Goal: Task Accomplishment & Management: Use online tool/utility

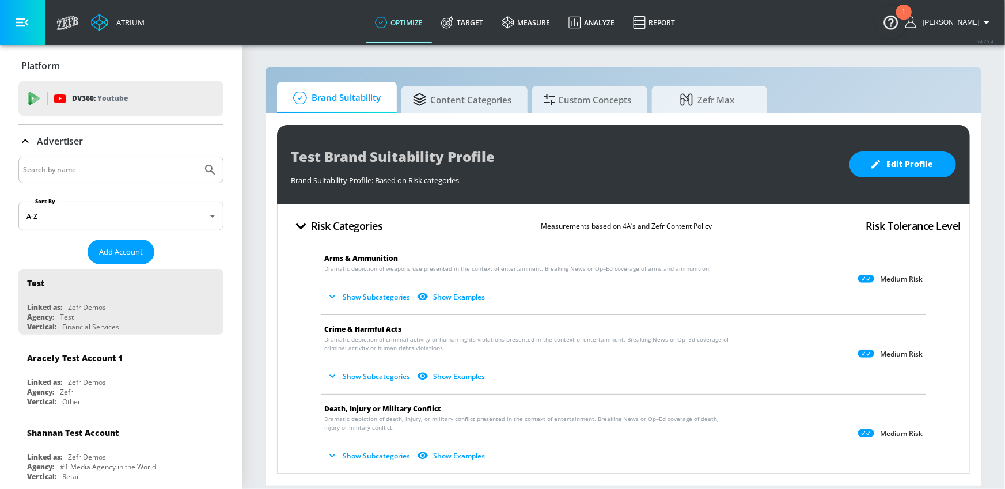
click at [141, 167] on input "Search by name" at bounding box center [110, 169] width 174 height 15
type input "mattel"
click at [198, 157] on button "Submit Search" at bounding box center [210, 169] width 25 height 25
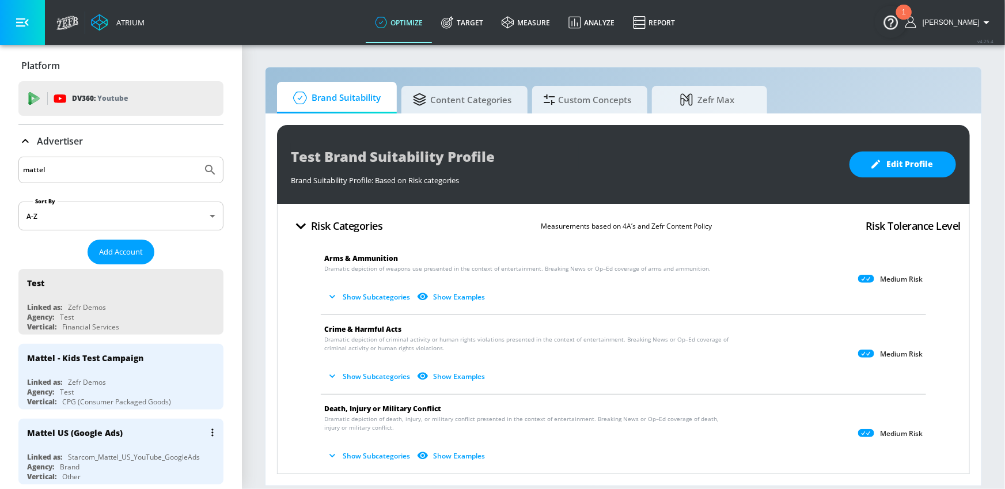
click at [164, 431] on div "Mattel US (Google Ads)" at bounding box center [123, 433] width 193 height 28
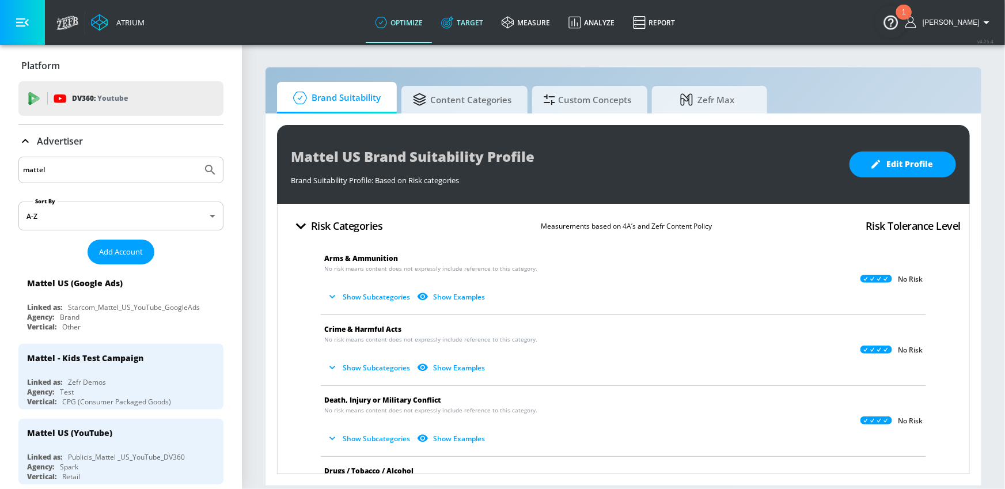
click at [472, 19] on link "Target" at bounding box center [462, 22] width 60 height 41
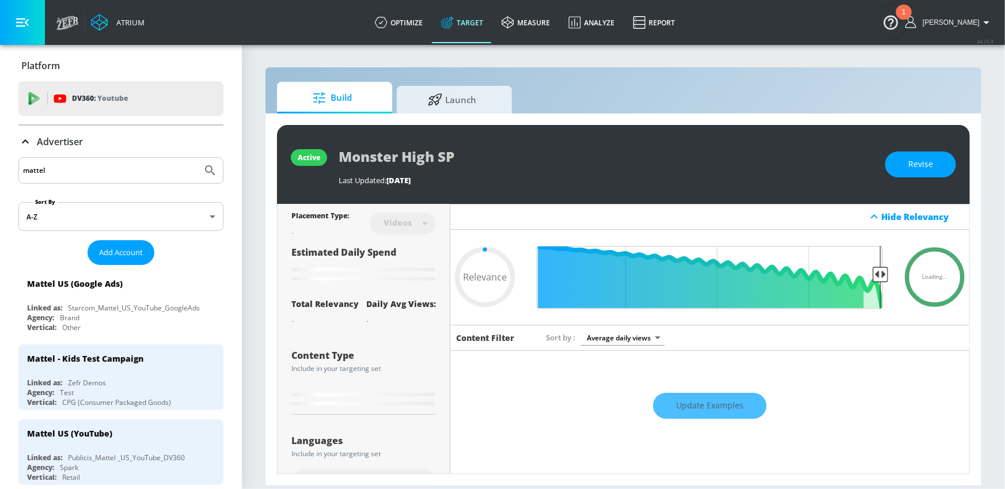
type input "0.05"
click at [437, 97] on icon at bounding box center [435, 98] width 14 height 13
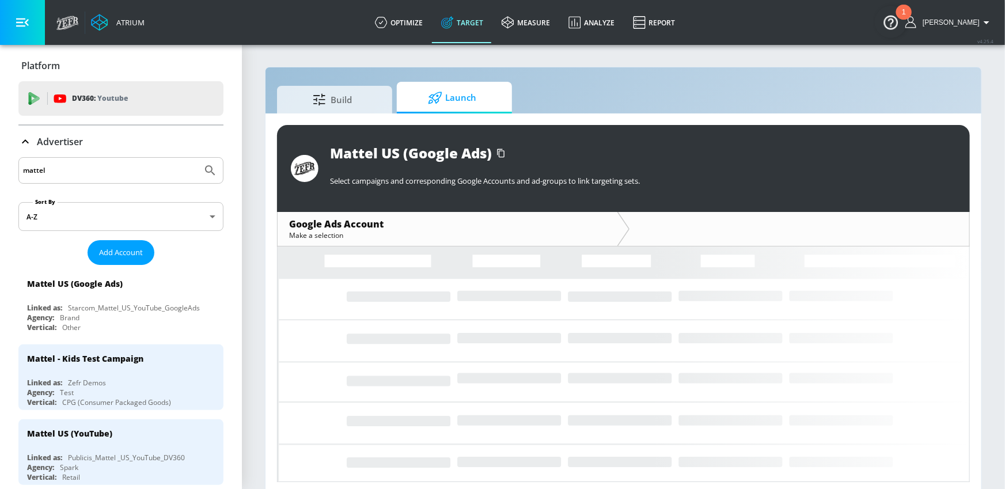
click at [37, 32] on button "button" at bounding box center [22, 22] width 45 height 45
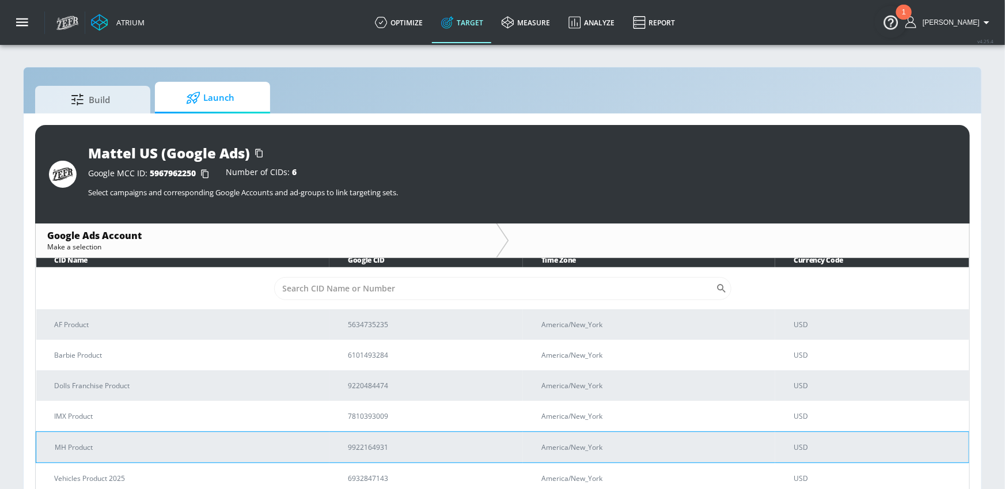
scroll to position [16, 0]
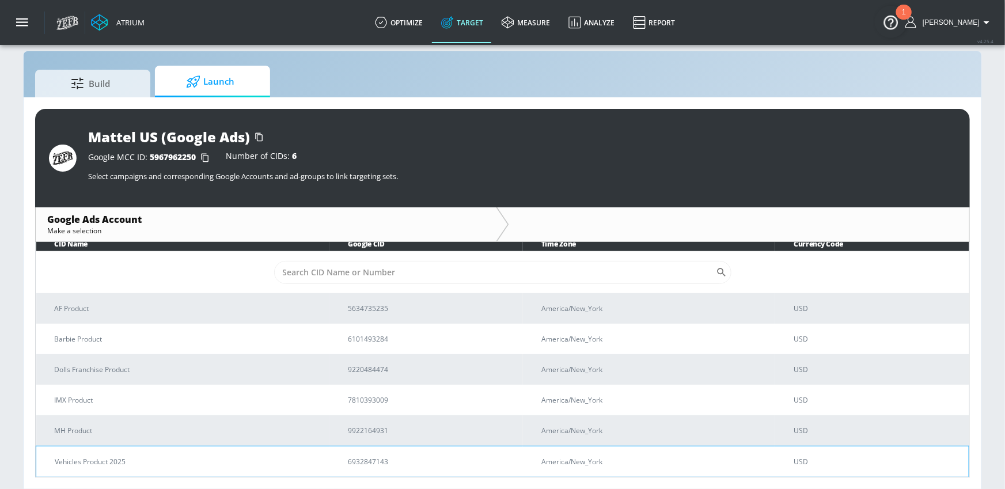
click at [181, 449] on td "Vehicles Product 2025" at bounding box center [183, 461] width 294 height 31
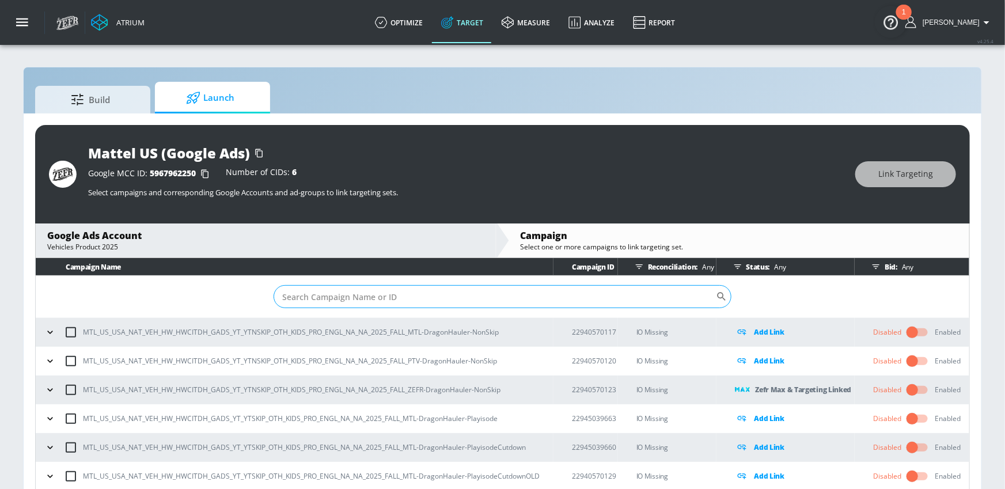
click at [335, 291] on input "Sort By" at bounding box center [495, 296] width 442 height 23
paste input "23029049696"
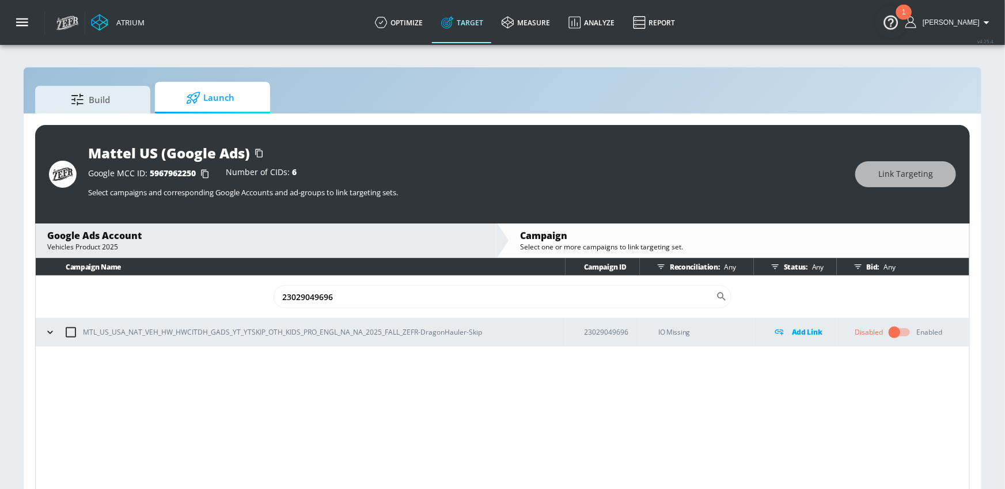
type input "23029049696"
click at [56, 333] on button "button" at bounding box center [49, 332] width 17 height 17
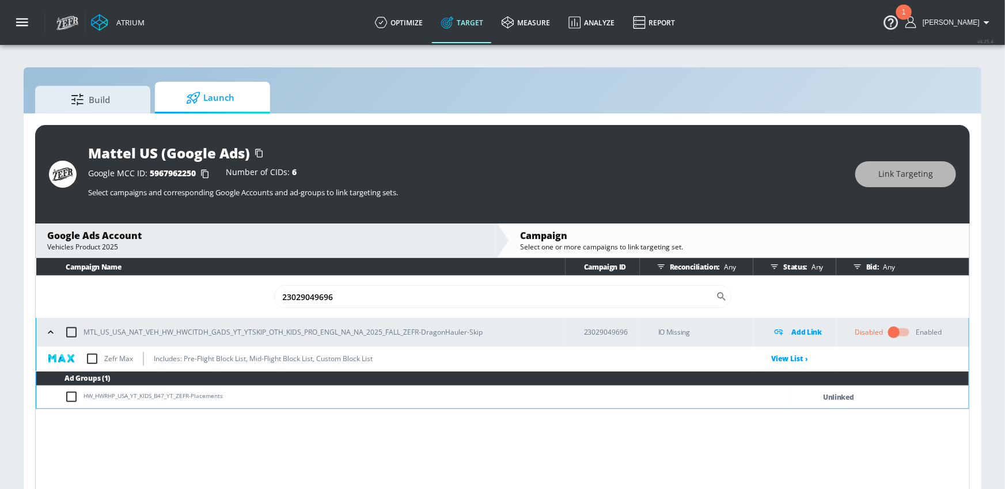
click at [90, 354] on input "checkbox" at bounding box center [92, 359] width 24 height 24
checkbox input "true"
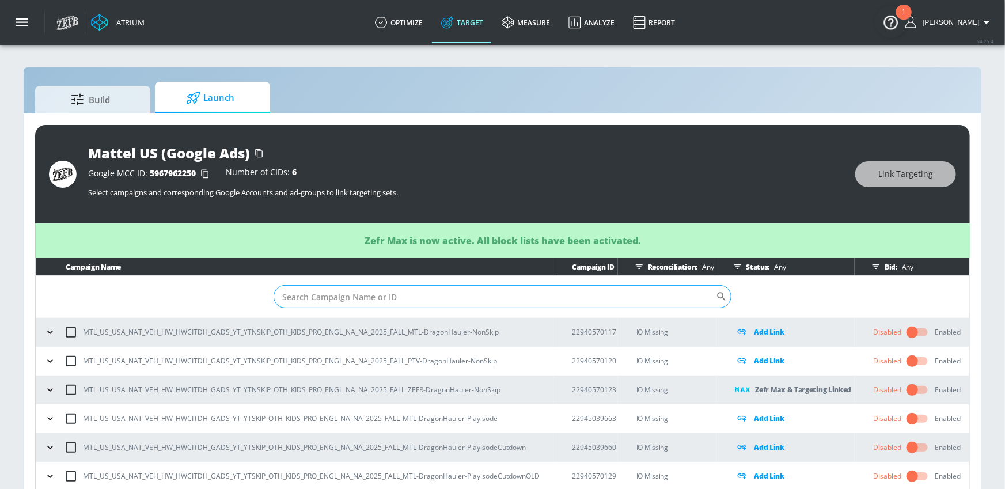
click at [433, 289] on input "Sort By" at bounding box center [495, 296] width 442 height 23
paste input "23029049696"
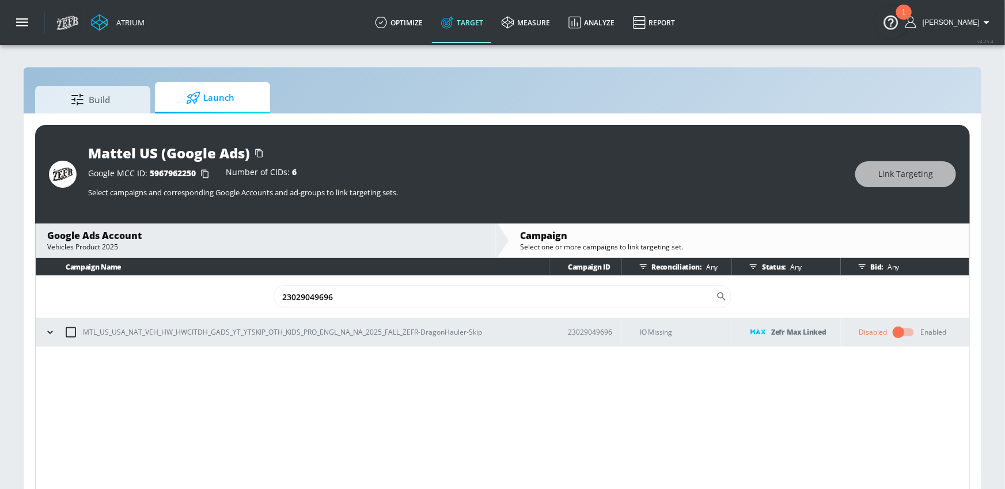
type input "23029049696"
click at [70, 334] on input "checkbox" at bounding box center [71, 332] width 24 height 24
checkbox input "true"
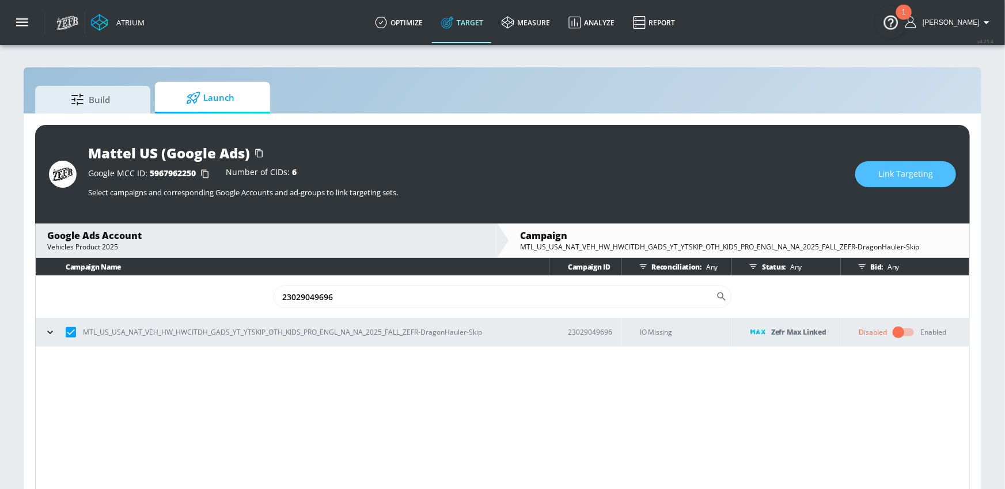
click at [885, 177] on span "Link Targeting" at bounding box center [905, 174] width 55 height 14
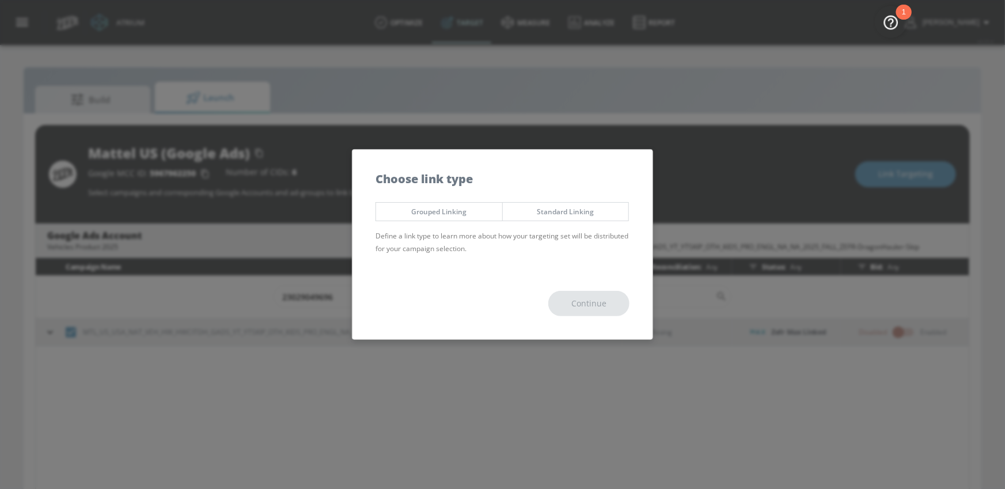
click at [549, 211] on span "Standard Linking" at bounding box center [565, 212] width 109 height 12
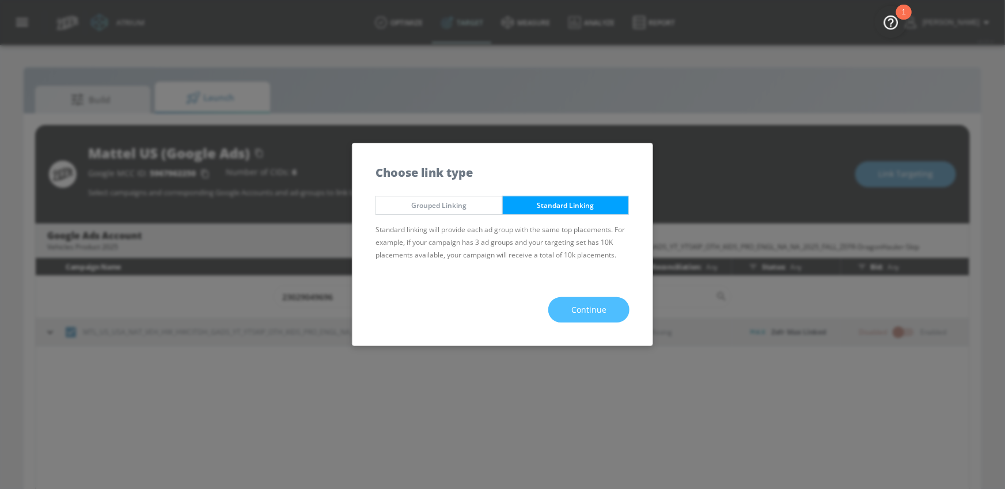
click at [586, 305] on span "Continue" at bounding box center [588, 310] width 35 height 14
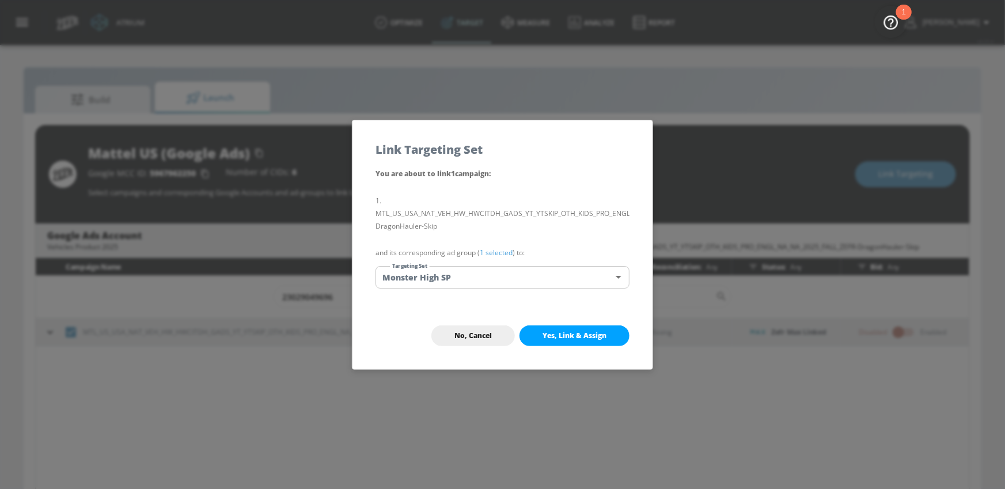
click at [533, 280] on body "Atrium optimize Target measure Analyze Report optimize Target measure Analyze R…" at bounding box center [502, 253] width 1005 height 506
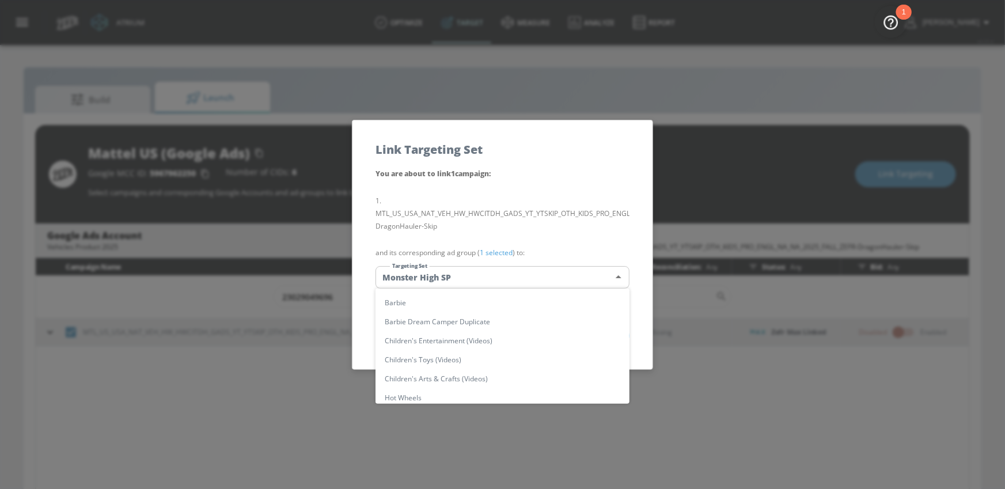
scroll to position [43, 0]
click at [443, 383] on li "Hot Wheels" at bounding box center [502, 389] width 254 height 19
type input "4a31a22c-71ce-4b33-9042-ffa0fd7bea73"
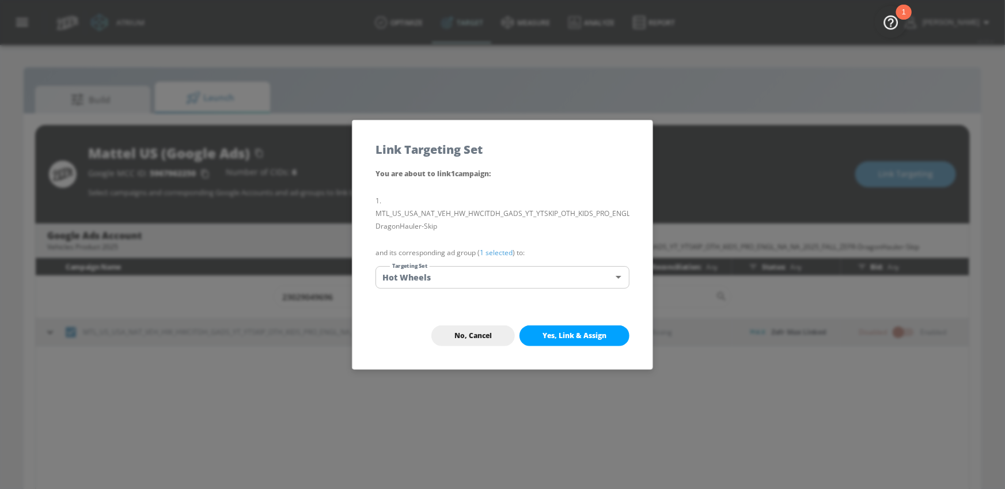
click at [595, 321] on div "No, Cancel Yes, Link & Assign" at bounding box center [502, 335] width 300 height 67
click at [594, 334] on span "Yes, Link & Assign" at bounding box center [574, 335] width 64 height 9
checkbox input "false"
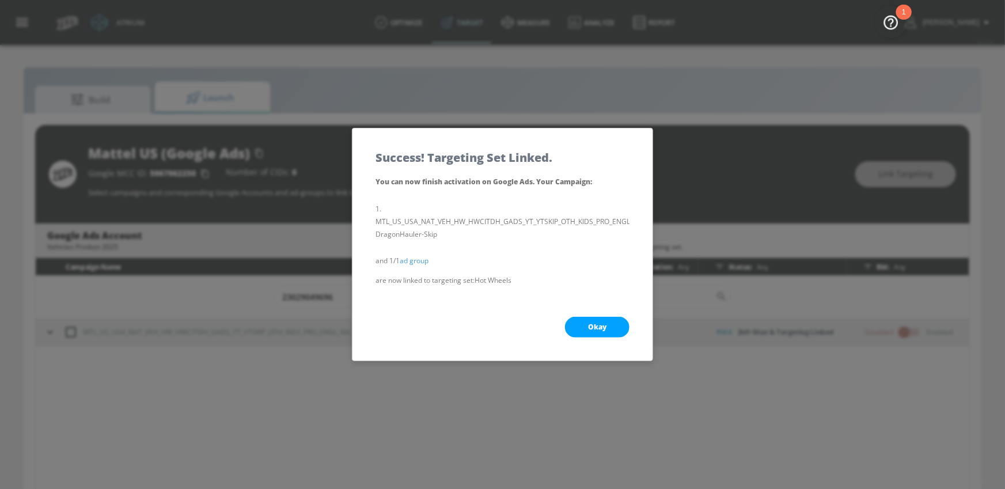
click at [597, 329] on span "Okay" at bounding box center [597, 326] width 18 height 9
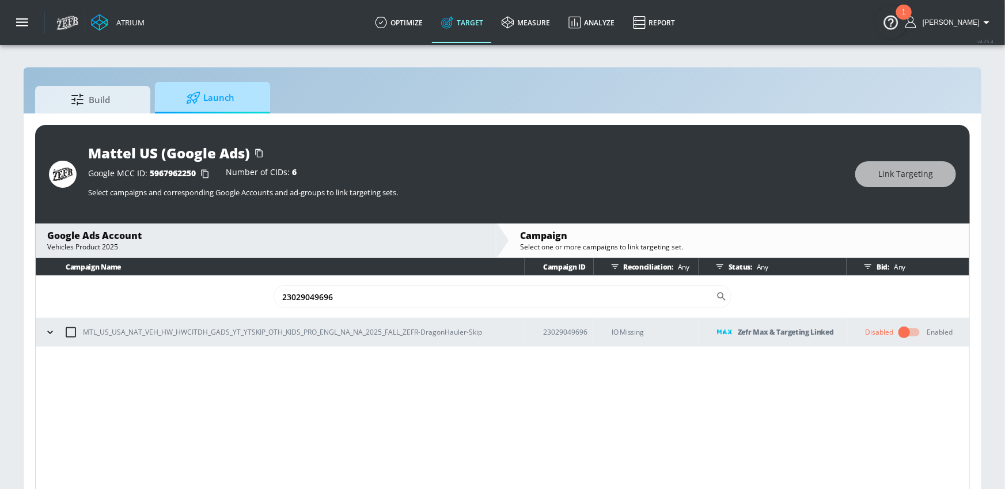
click at [195, 99] on icon at bounding box center [193, 98] width 13 height 12
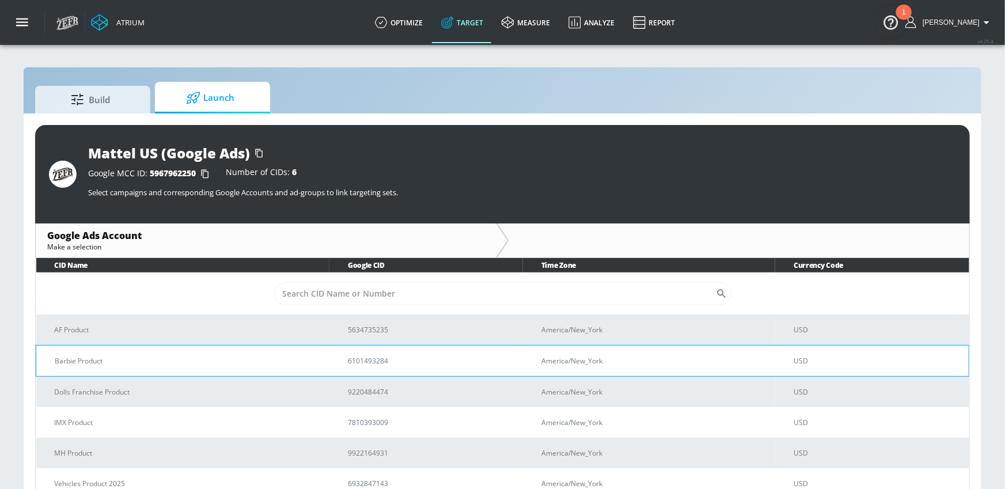
click at [140, 362] on p "Barbie Product" at bounding box center [187, 361] width 265 height 12
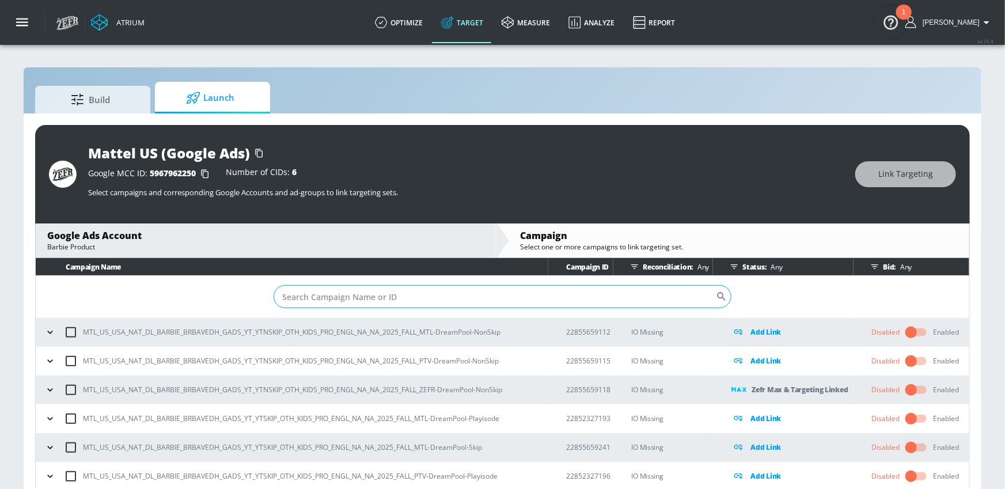
click at [449, 294] on input "Sort By" at bounding box center [495, 296] width 442 height 23
paste input "23029054487"
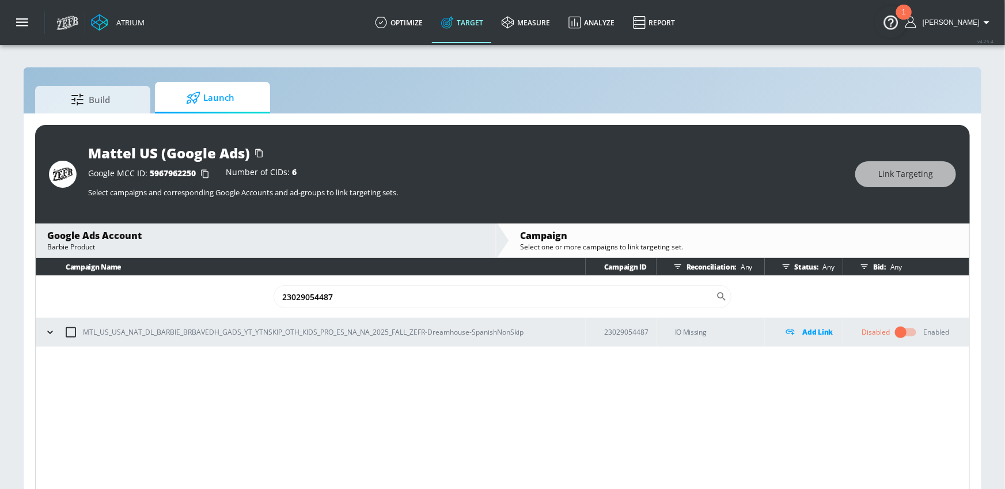
scroll to position [16, 0]
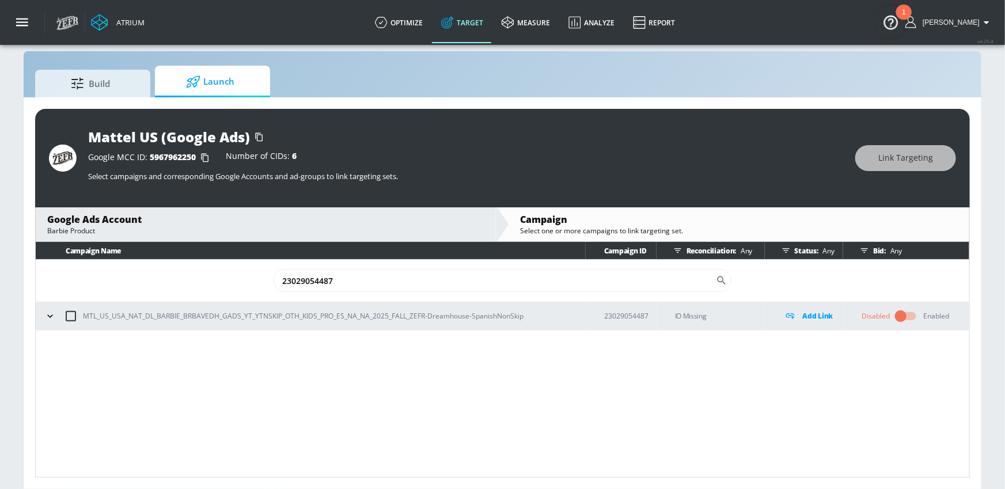
type input "23029054487"
click at [71, 314] on input "checkbox" at bounding box center [71, 316] width 24 height 24
checkbox input "true"
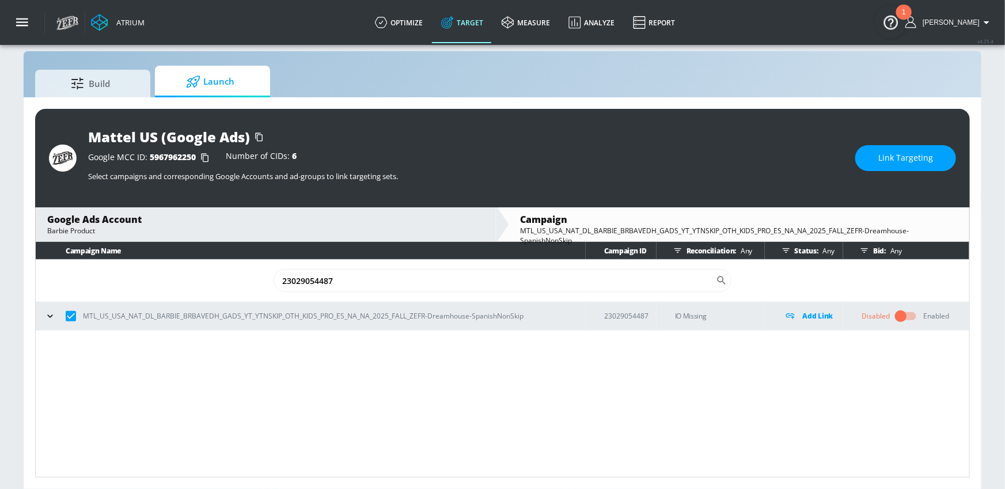
click at [896, 153] on span "Link Targeting" at bounding box center [905, 158] width 55 height 14
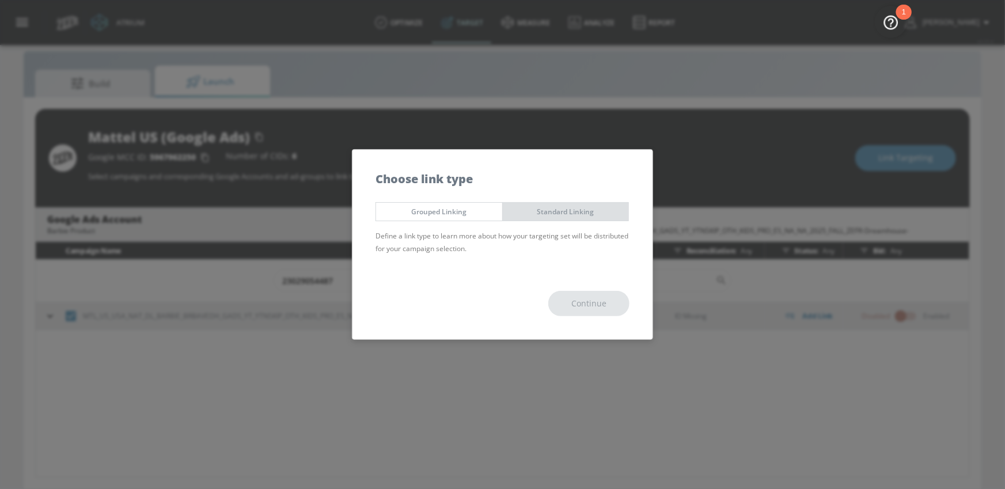
click at [528, 211] on span "Standard Linking" at bounding box center [565, 212] width 109 height 12
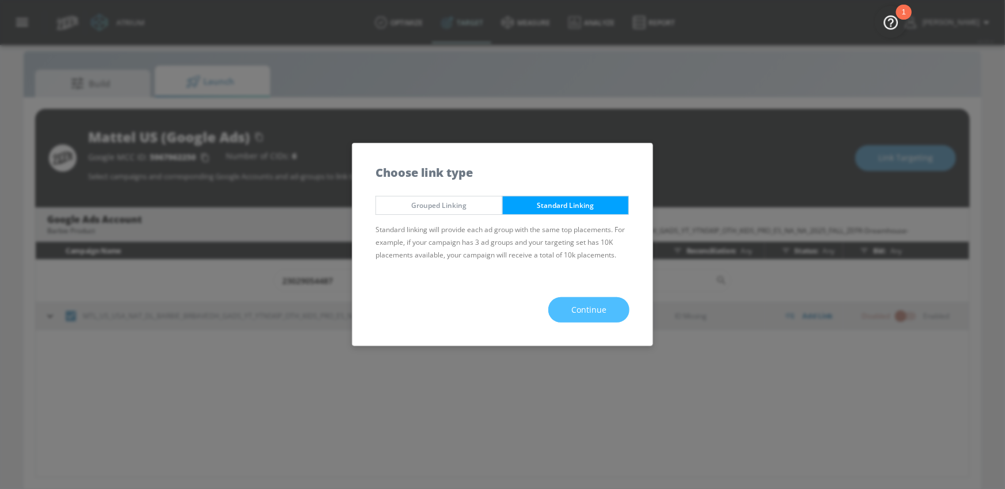
click at [604, 311] on span "Continue" at bounding box center [588, 310] width 35 height 14
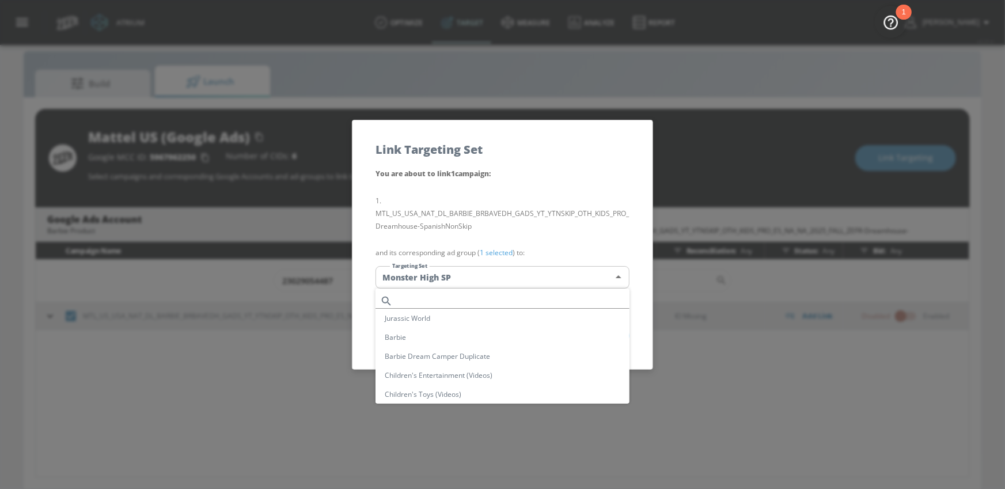
click at [568, 277] on body "Atrium optimize Target measure Analyze Report optimize Target measure Analyze R…" at bounding box center [502, 237] width 1005 height 506
click at [636, 336] on div at bounding box center [502, 244] width 1005 height 489
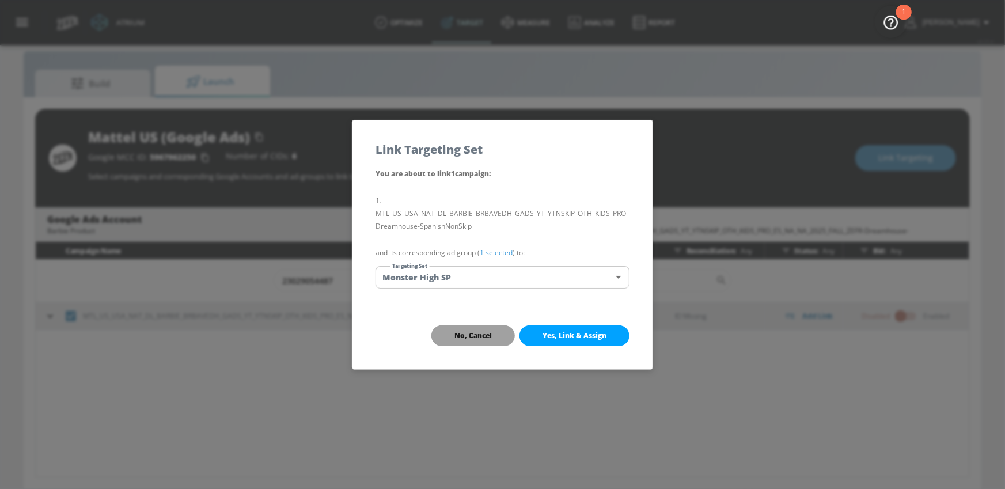
click at [475, 342] on button "No, Cancel" at bounding box center [473, 335] width 84 height 21
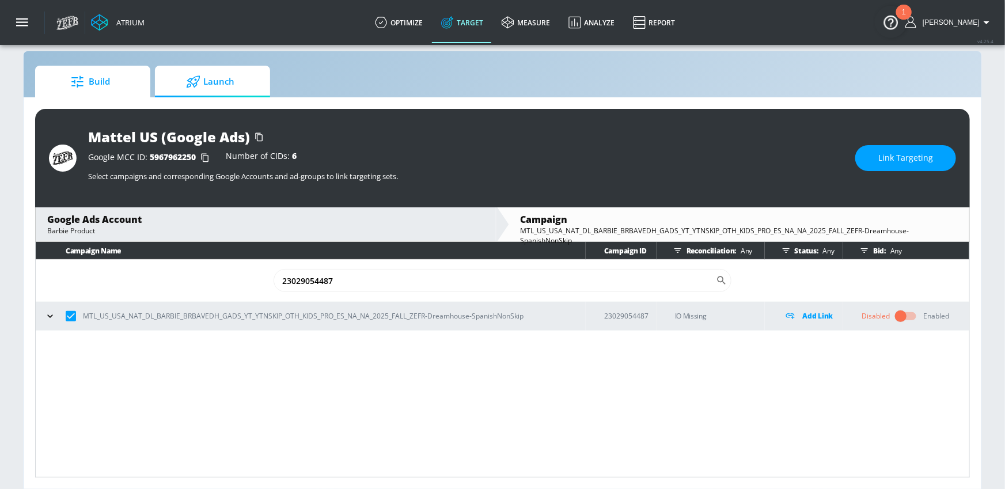
drag, startPoint x: 99, startPoint y: 81, endPoint x: 104, endPoint y: 98, distance: 17.5
click at [98, 81] on span "Build" at bounding box center [91, 82] width 88 height 28
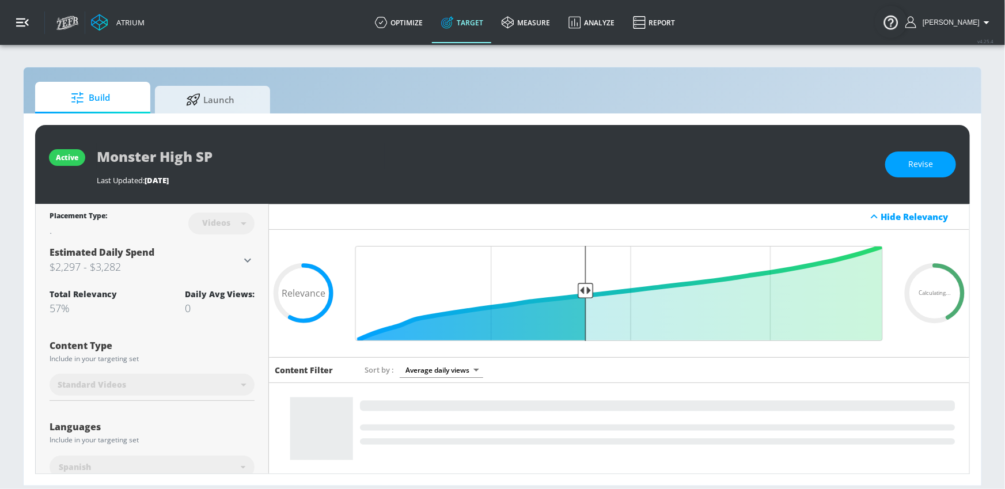
click at [26, 21] on icon "button" at bounding box center [22, 22] width 13 height 9
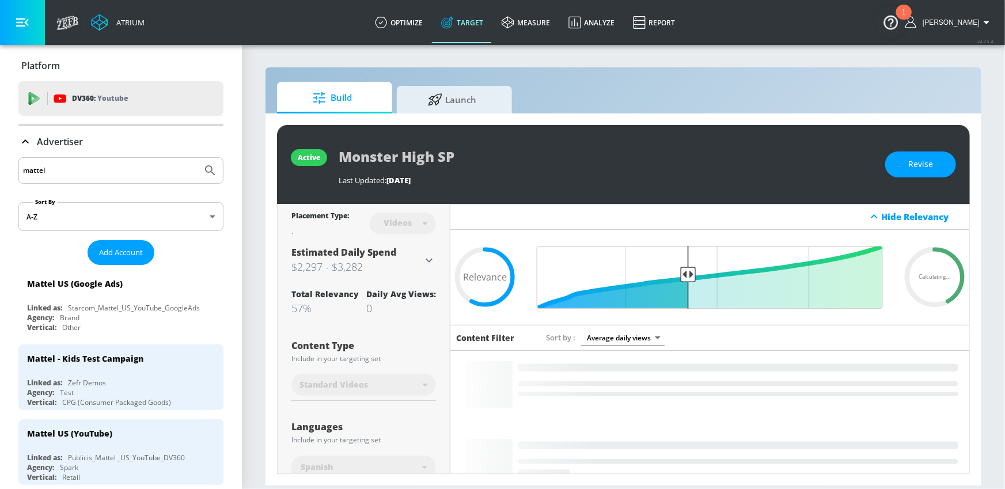
drag, startPoint x: 60, startPoint y: 135, endPoint x: 93, endPoint y: 156, distance: 38.8
click at [60, 135] on p "Advertiser" at bounding box center [60, 141] width 46 height 13
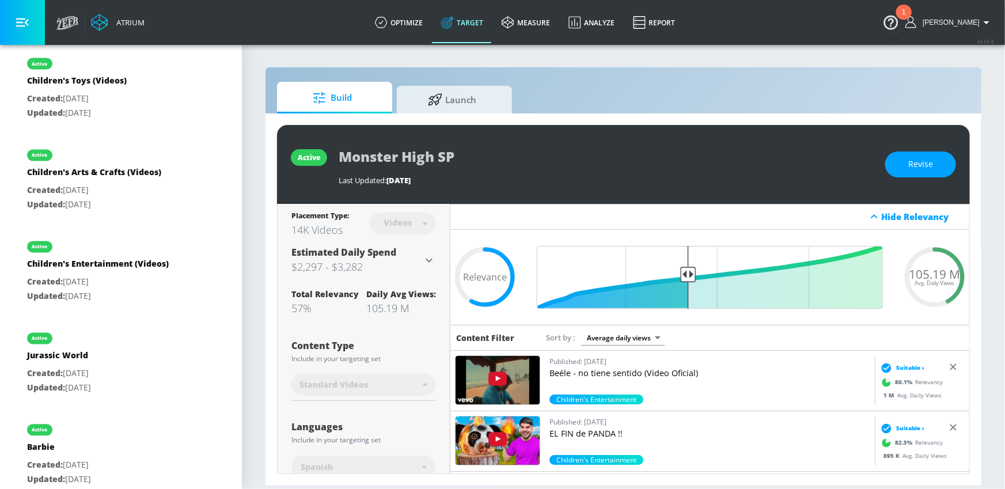
scroll to position [1095, 0]
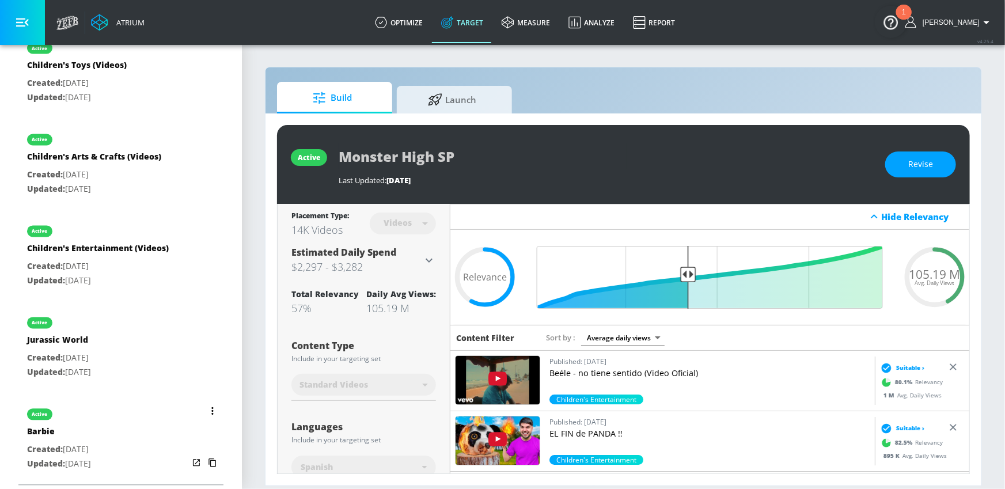
click at [215, 411] on button "list of Target Set" at bounding box center [212, 411] width 16 height 16
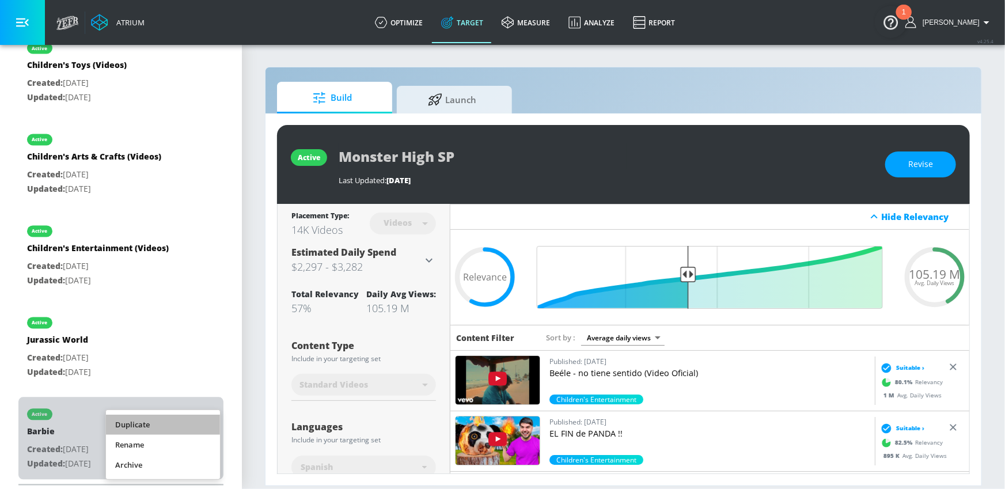
click at [183, 425] on li "Duplicate" at bounding box center [163, 425] width 114 height 20
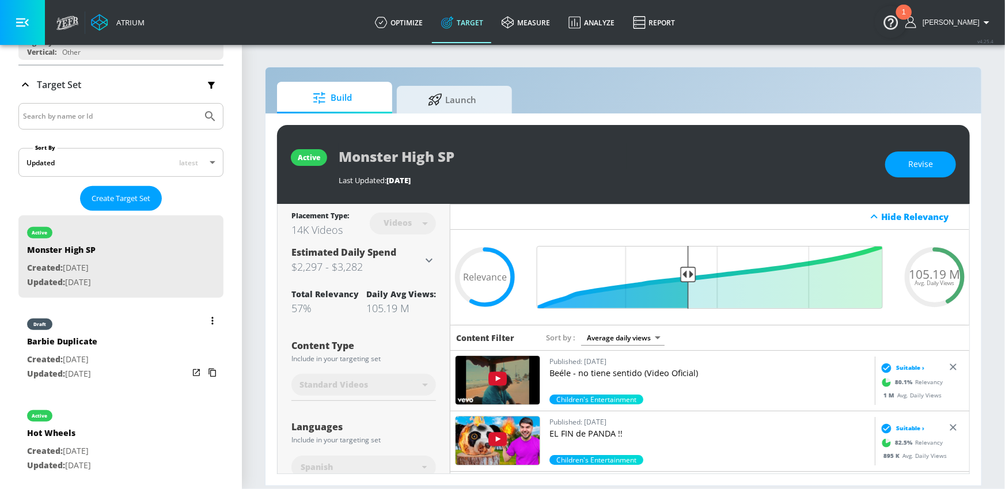
scroll to position [178, 0]
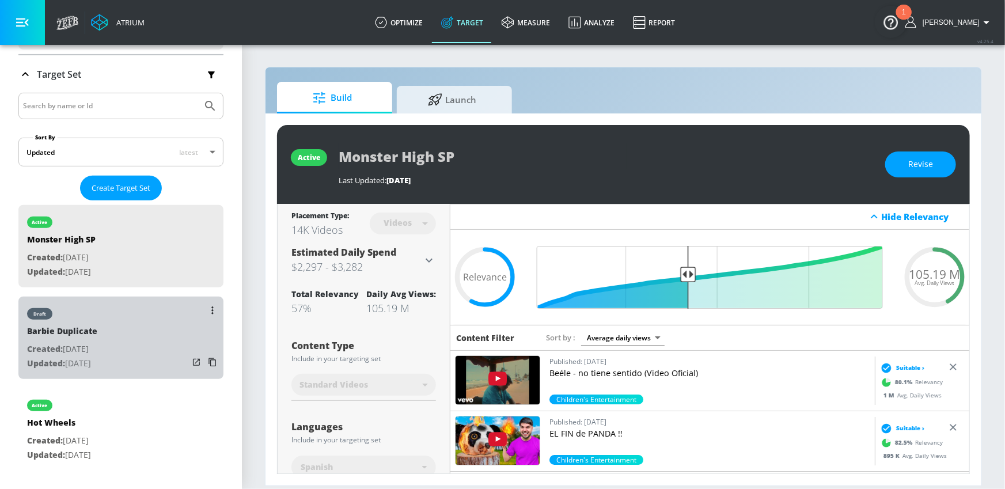
click at [141, 357] on div "draft Barbie Duplicate Created: [DATE] Updated: [DATE]" at bounding box center [120, 338] width 205 height 82
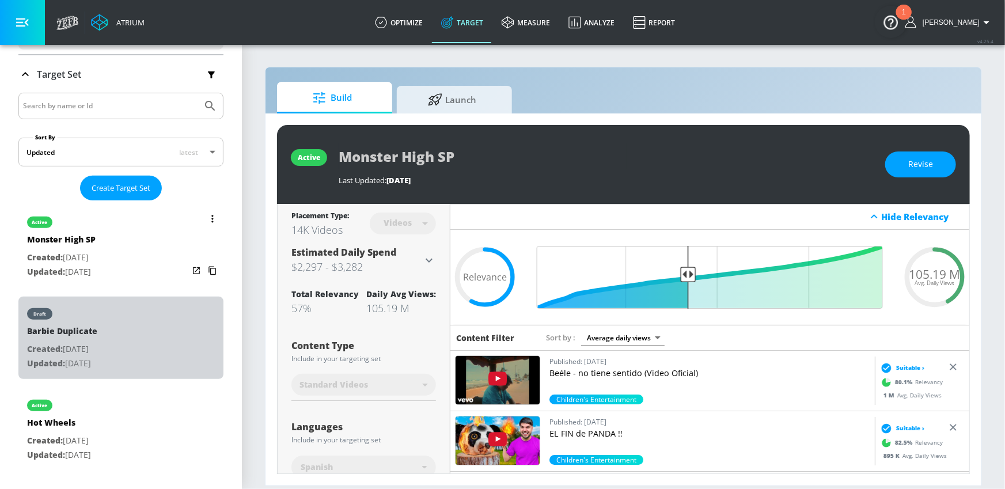
type input "Barbie Duplicate"
type input "0.05"
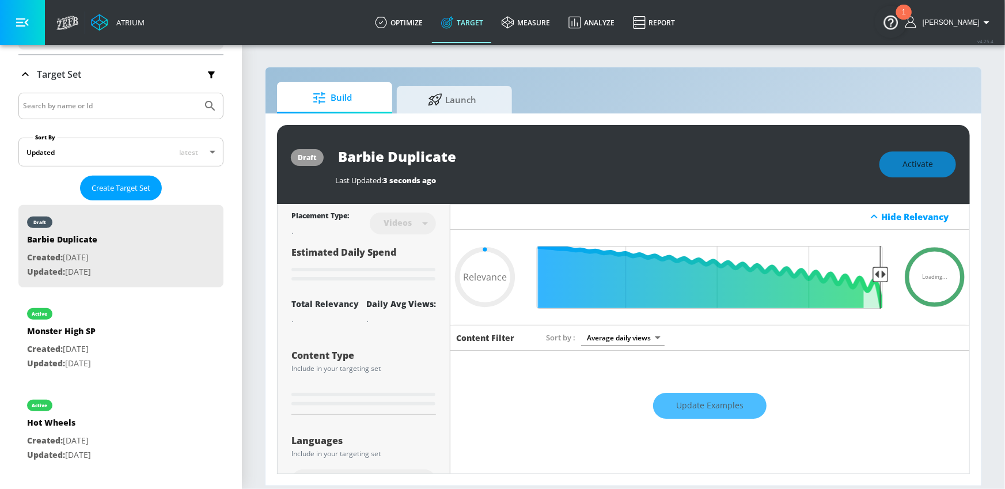
drag, startPoint x: 390, startPoint y: 160, endPoint x: 511, endPoint y: 160, distance: 121.5
click at [511, 160] on input "Barbie Duplicate" at bounding box center [479, 156] width 288 height 26
type input "Barbie P"
type input "0.05"
type input "Barbie"
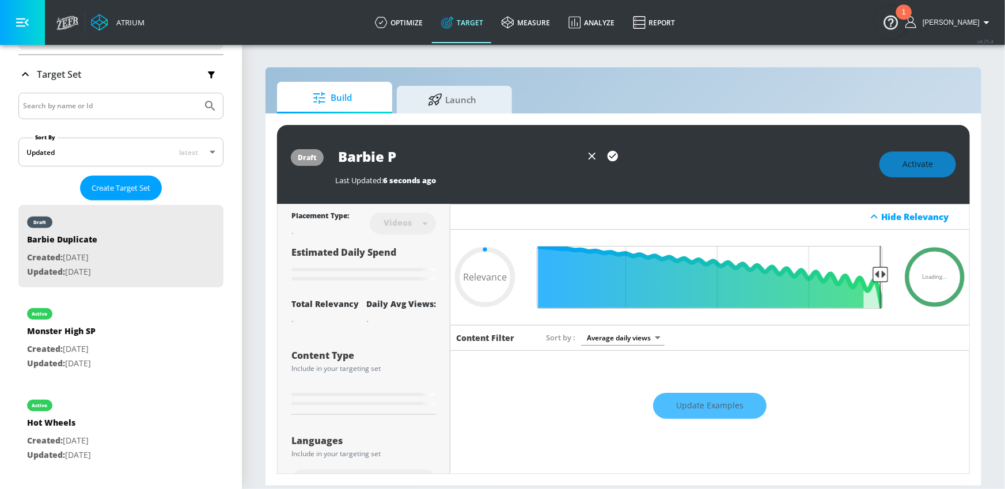
type input "0.05"
type input "[PERSON_NAME]"
type input "0.05"
type input "Barbie SP"
type input "0.05"
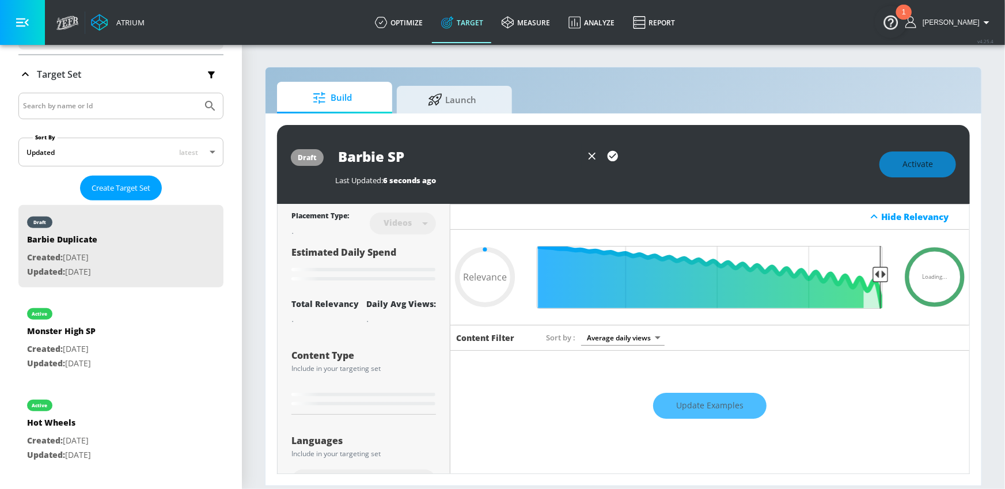
type input "Barbie SP"
click at [606, 153] on icon "button" at bounding box center [612, 156] width 13 height 13
type input "0.05"
click at [10, 22] on button "button" at bounding box center [22, 22] width 45 height 45
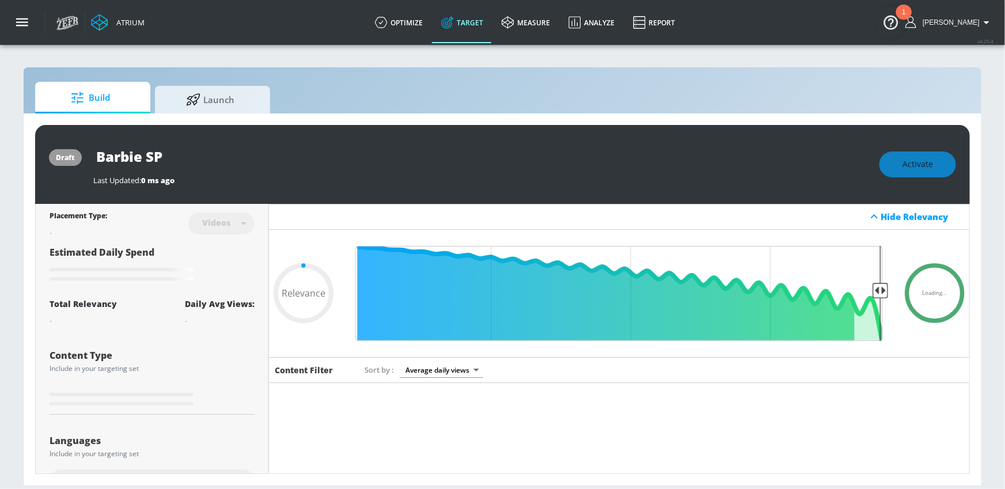
type input "Barbie Duplicate"
type input "0.65"
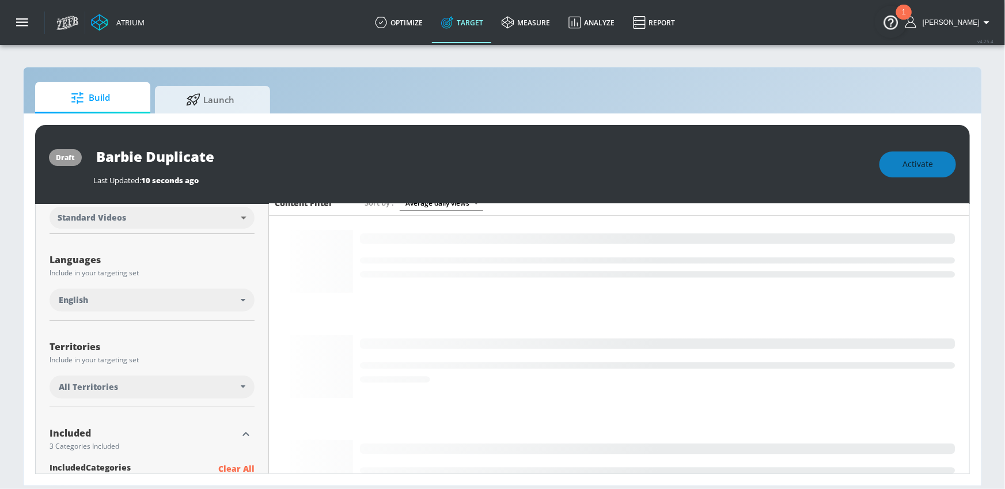
scroll to position [175, 0]
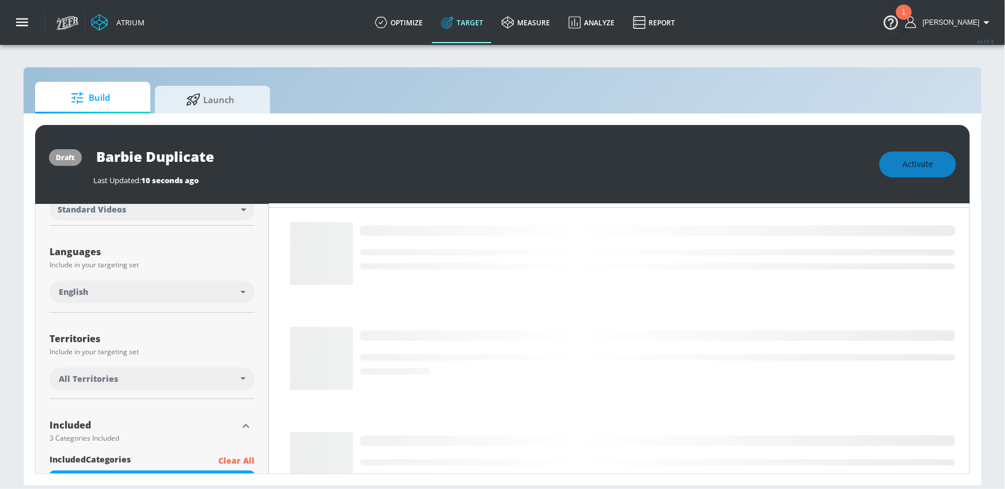
click at [236, 292] on div "English" at bounding box center [150, 292] width 182 height 12
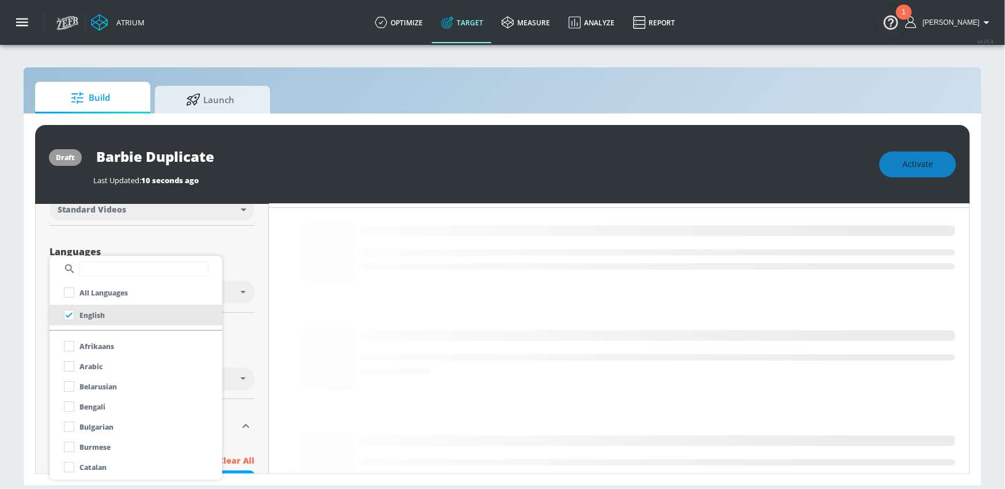
click at [140, 272] on input "text" at bounding box center [144, 268] width 130 height 15
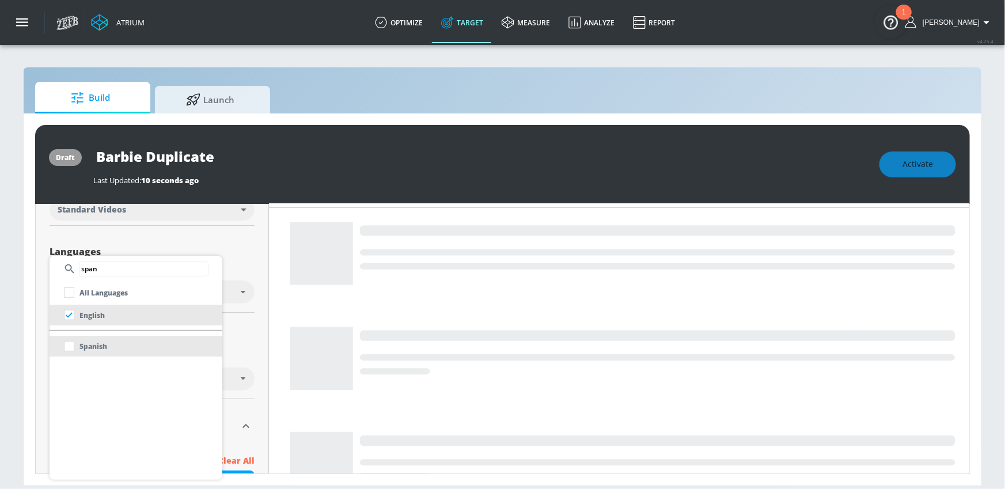
type input "span"
drag, startPoint x: 98, startPoint y: 348, endPoint x: 93, endPoint y: 326, distance: 22.9
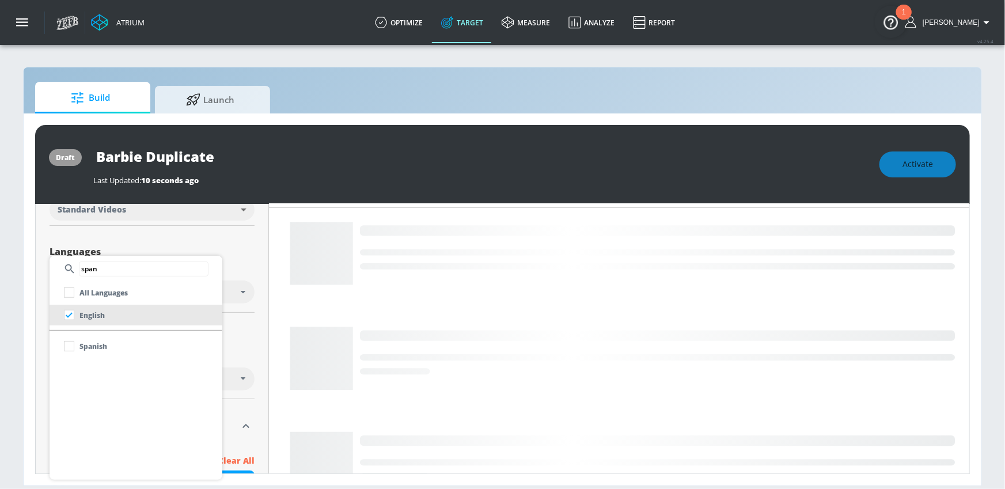
click at [98, 348] on p "Spanish" at bounding box center [93, 346] width 28 height 12
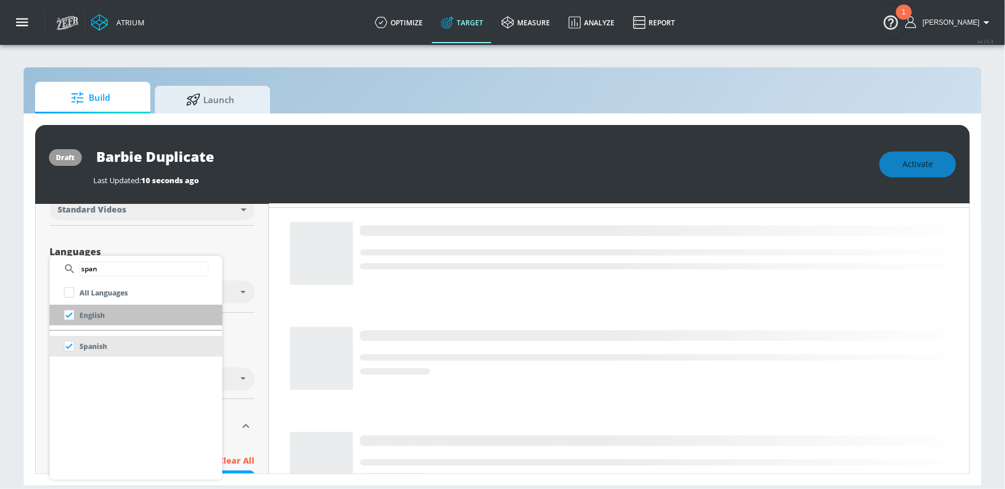
click at [87, 312] on p "English" at bounding box center [91, 315] width 25 height 12
checkbox input "false"
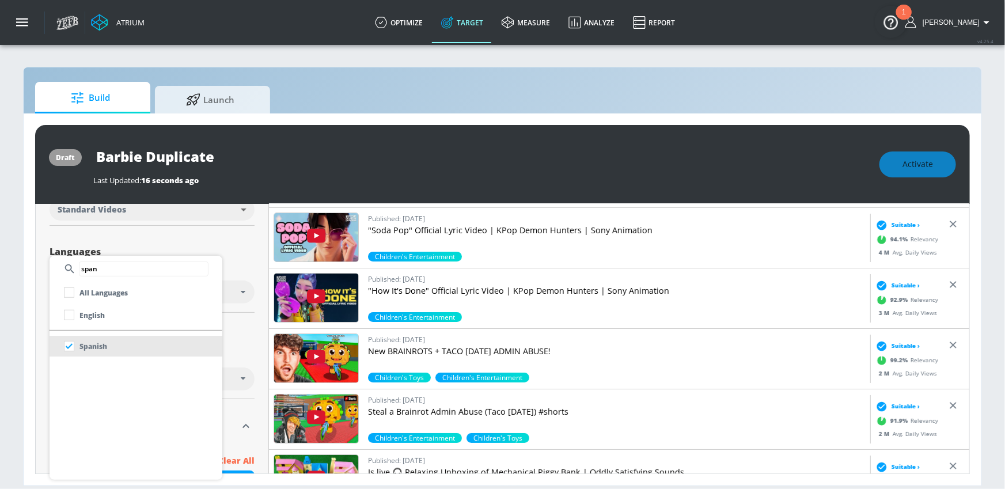
drag, startPoint x: 264, startPoint y: 326, endPoint x: 257, endPoint y: 325, distance: 6.4
click at [260, 325] on div at bounding box center [502, 244] width 1005 height 489
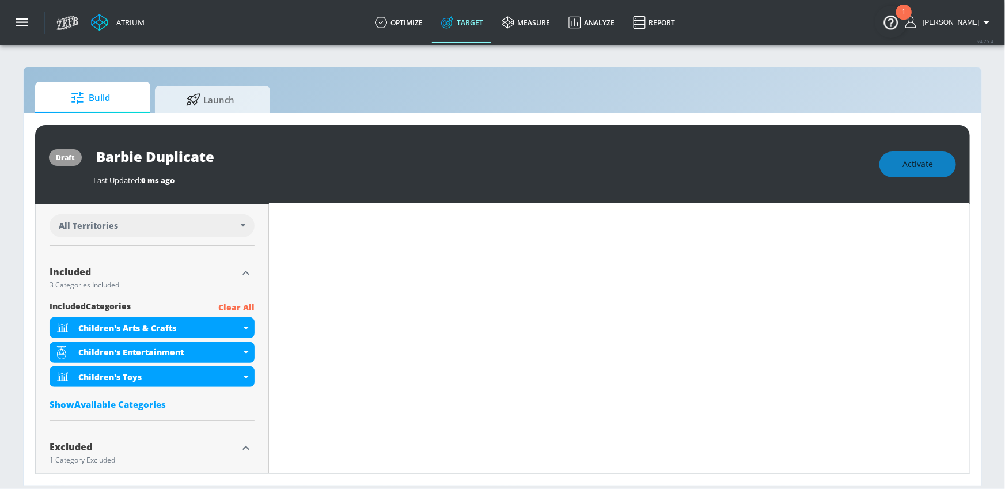
scroll to position [363, 0]
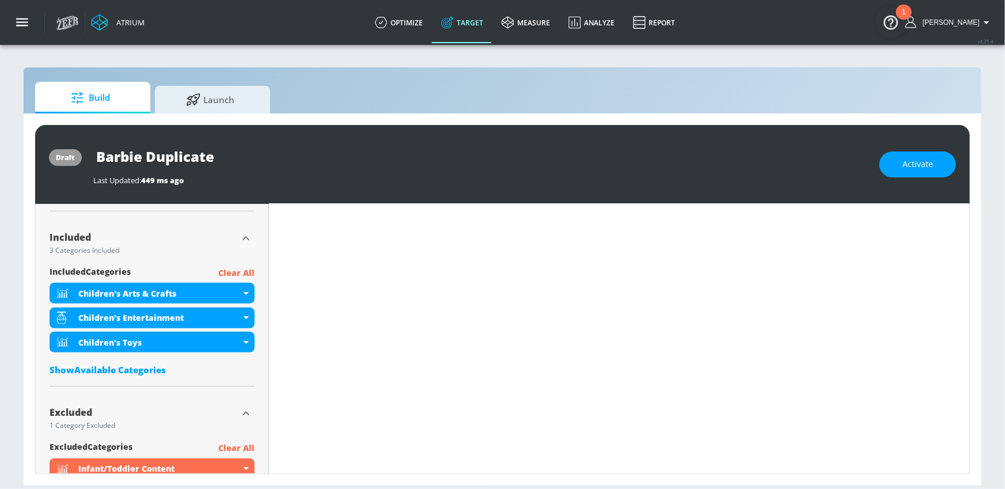
click at [160, 368] on div "Show Available Categories" at bounding box center [152, 370] width 205 height 12
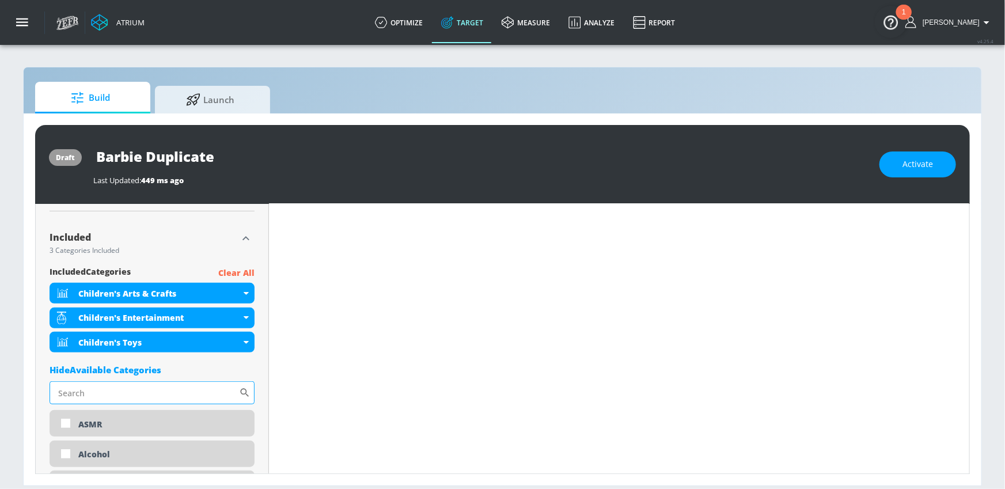
click at [172, 392] on input "Sort By" at bounding box center [144, 392] width 189 height 23
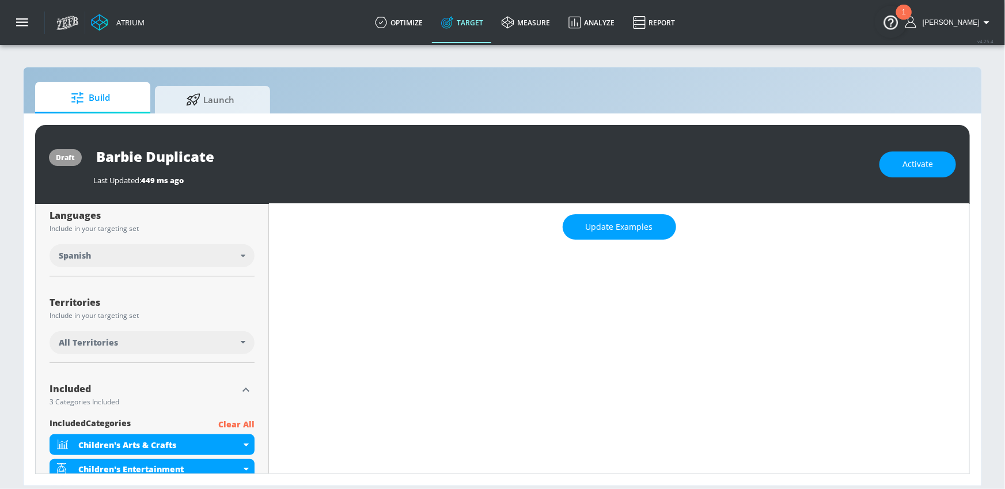
scroll to position [0, 0]
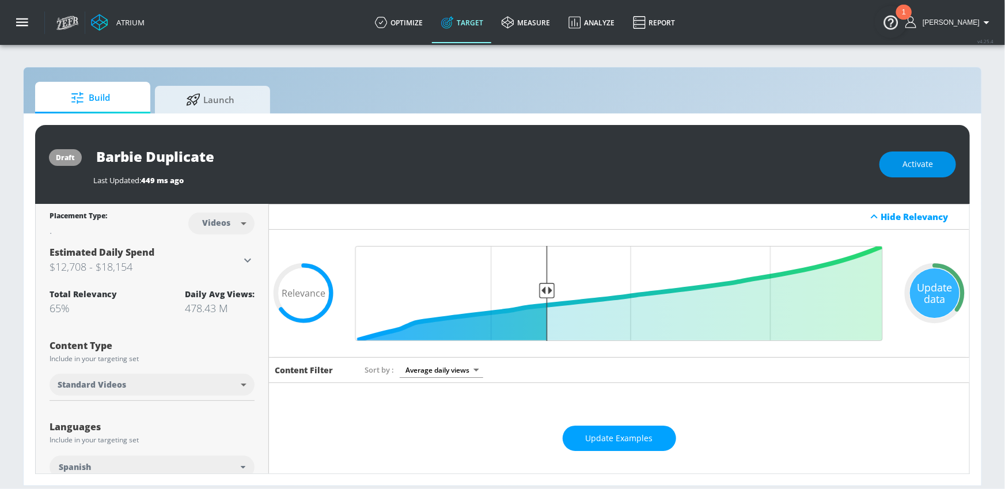
type input "girl"
click at [922, 168] on span "Activate" at bounding box center [917, 164] width 31 height 14
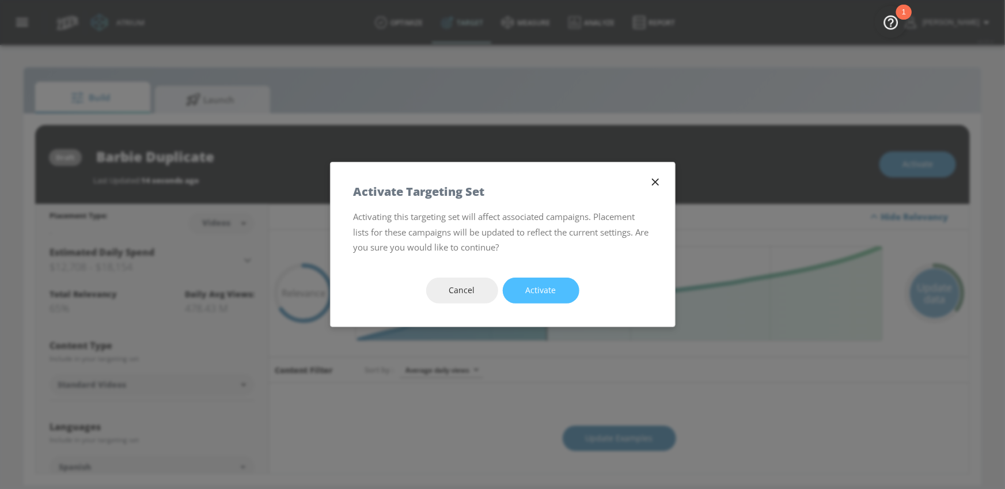
drag, startPoint x: 550, startPoint y: 283, endPoint x: 543, endPoint y: 280, distance: 7.3
click at [550, 283] on span "Activate" at bounding box center [541, 290] width 31 height 14
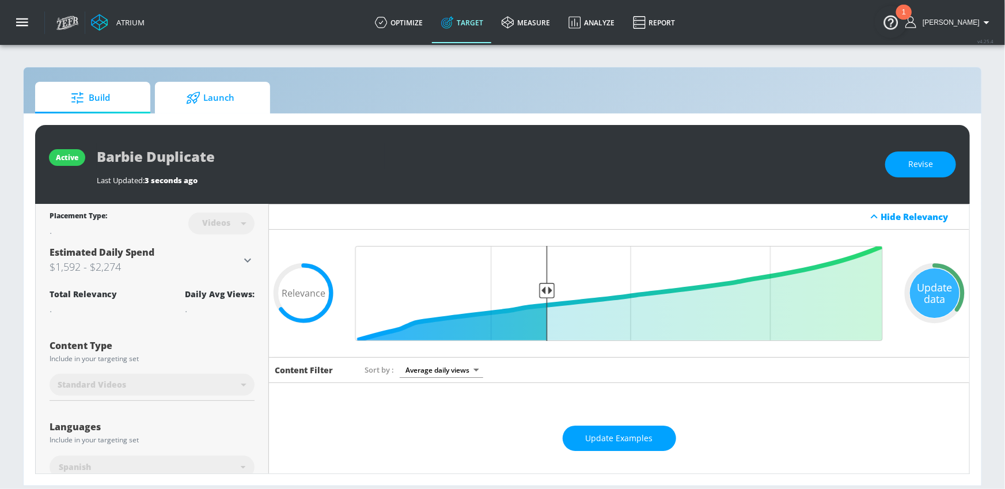
click at [221, 107] on span "Launch" at bounding box center [210, 98] width 88 height 28
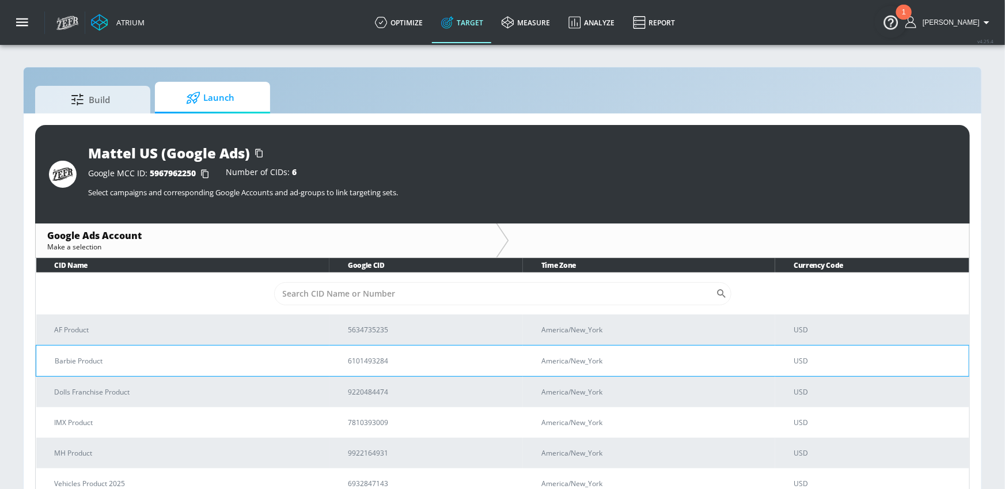
click at [179, 361] on p "Barbie Product" at bounding box center [187, 361] width 265 height 12
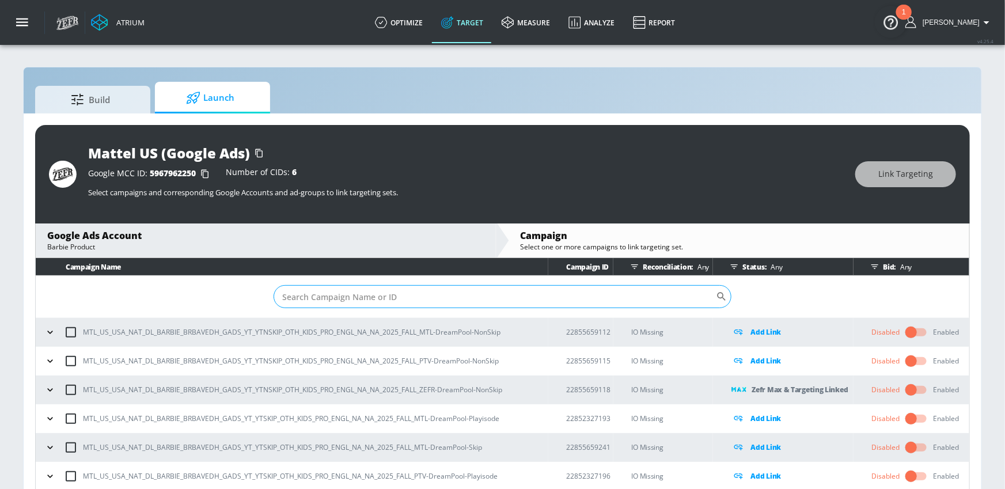
click at [461, 292] on input "Sort By" at bounding box center [495, 296] width 442 height 23
paste input "23029054487"
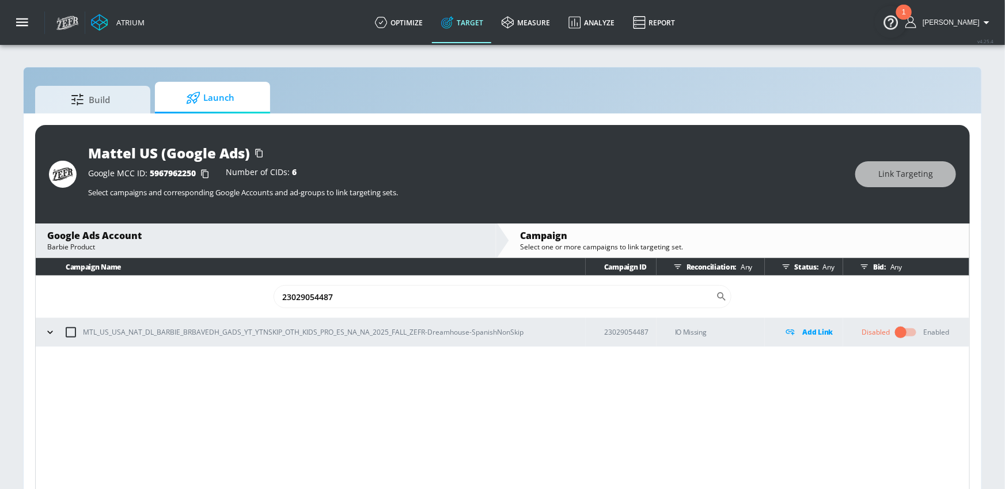
type input "23029054487"
drag, startPoint x: 69, startPoint y: 330, endPoint x: 291, endPoint y: 316, distance: 222.2
click at [69, 330] on input "checkbox" at bounding box center [71, 332] width 24 height 24
checkbox input "true"
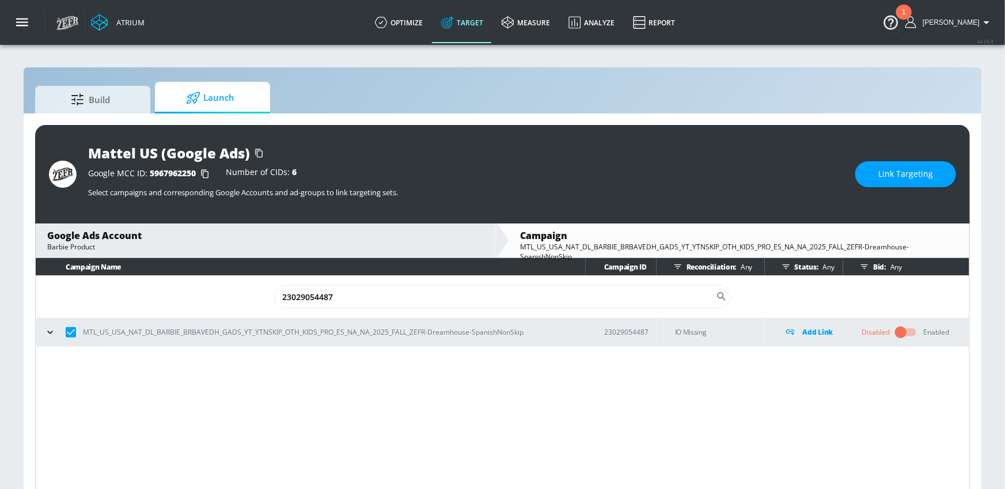
click at [911, 181] on button "Link Targeting" at bounding box center [905, 174] width 101 height 26
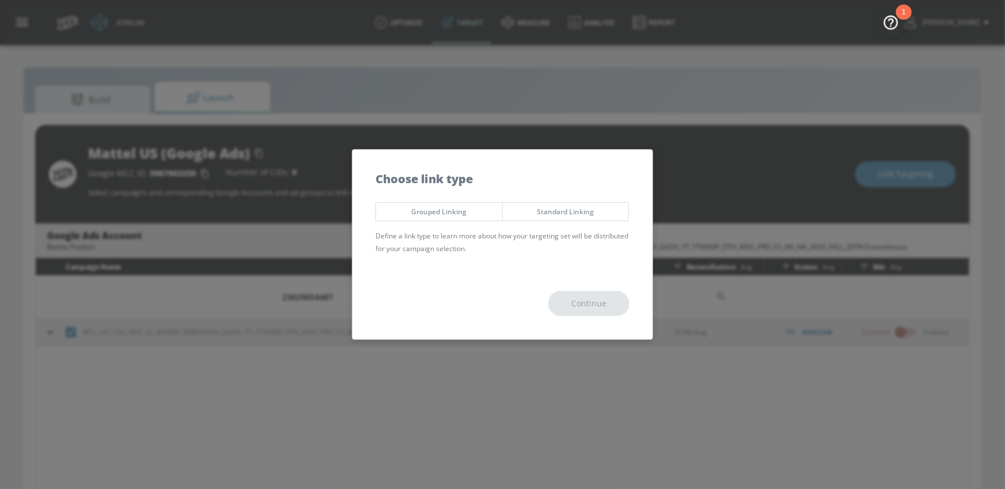
drag, startPoint x: 555, startPoint y: 208, endPoint x: 575, endPoint y: 263, distance: 58.5
click at [554, 213] on span "Standard Linking" at bounding box center [565, 212] width 109 height 12
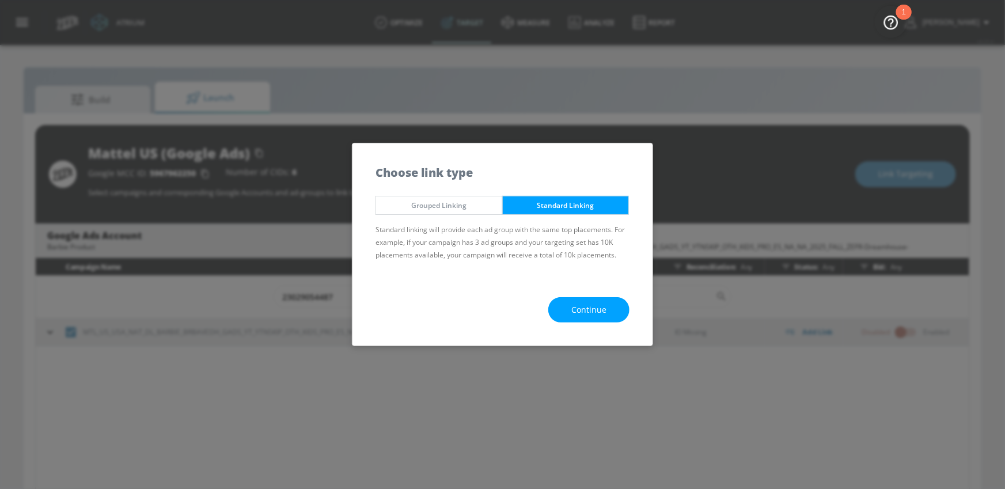
click at [587, 307] on span "Continue" at bounding box center [588, 310] width 35 height 14
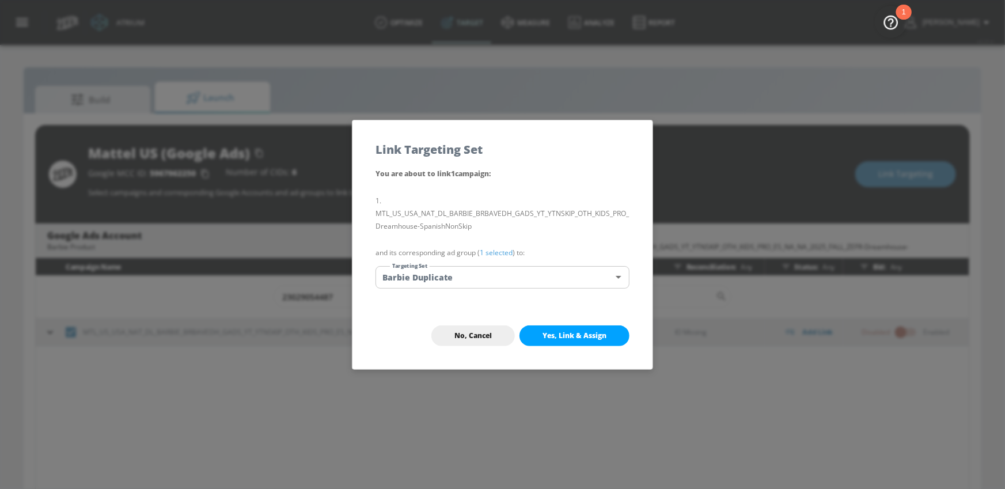
click at [538, 280] on body "Atrium optimize Target measure Analyze Report optimize Target measure Analyze R…" at bounding box center [502, 253] width 1005 height 506
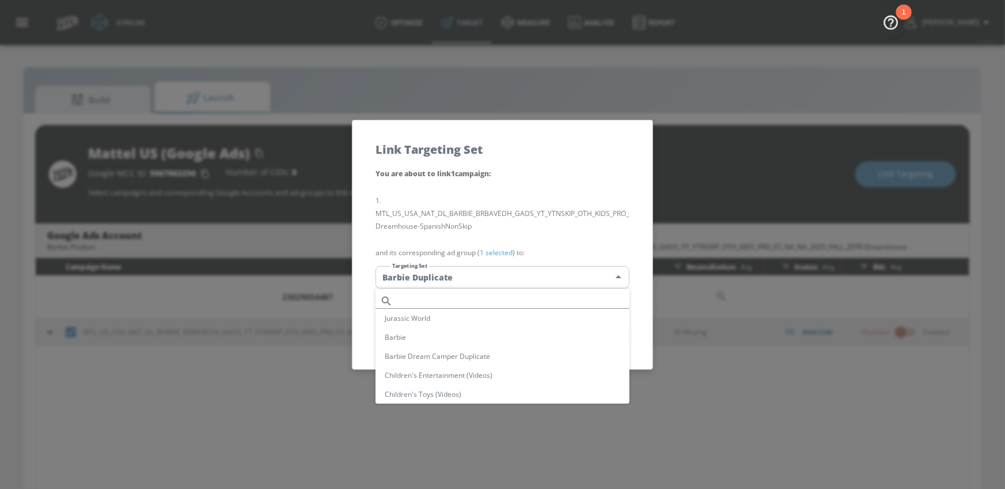
scroll to position [195, 0]
click at [538, 280] on div at bounding box center [502, 244] width 1005 height 489
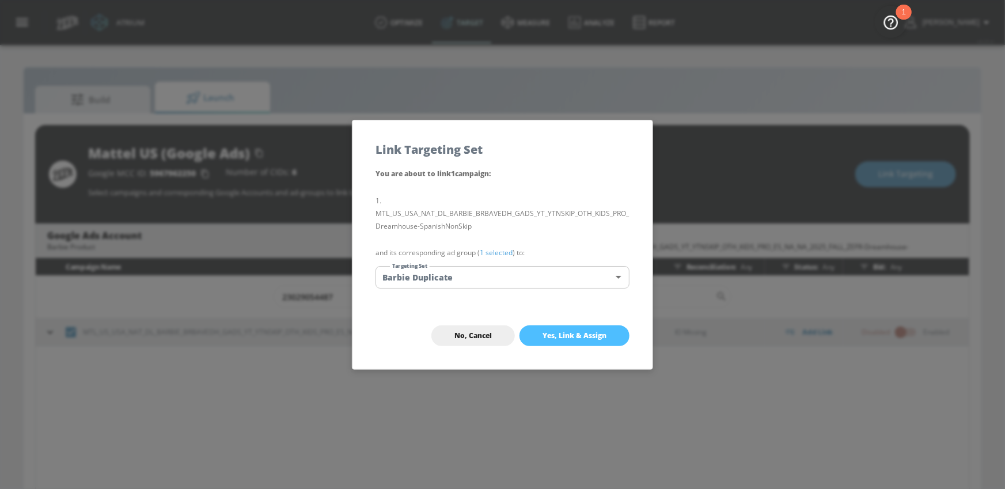
click at [599, 339] on span "Yes, Link & Assign" at bounding box center [574, 335] width 64 height 9
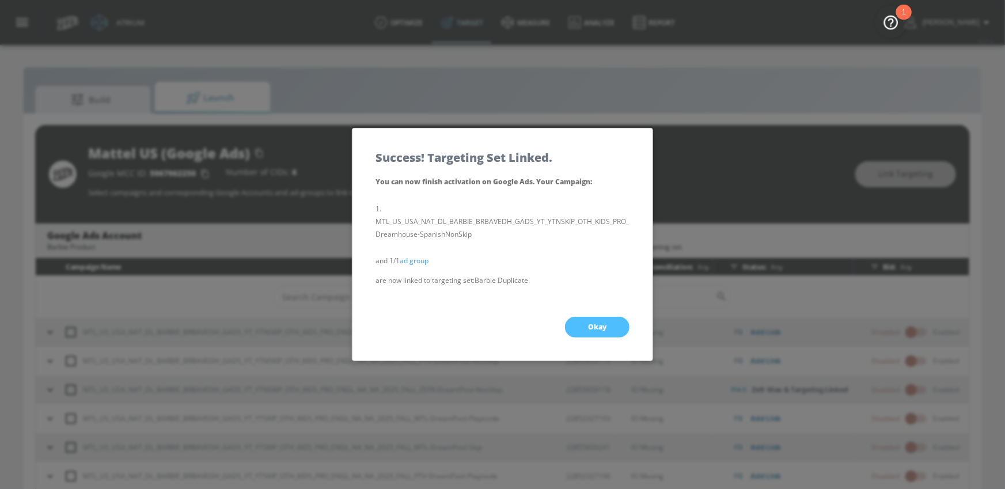
click at [587, 333] on button "Okay" at bounding box center [597, 327] width 64 height 21
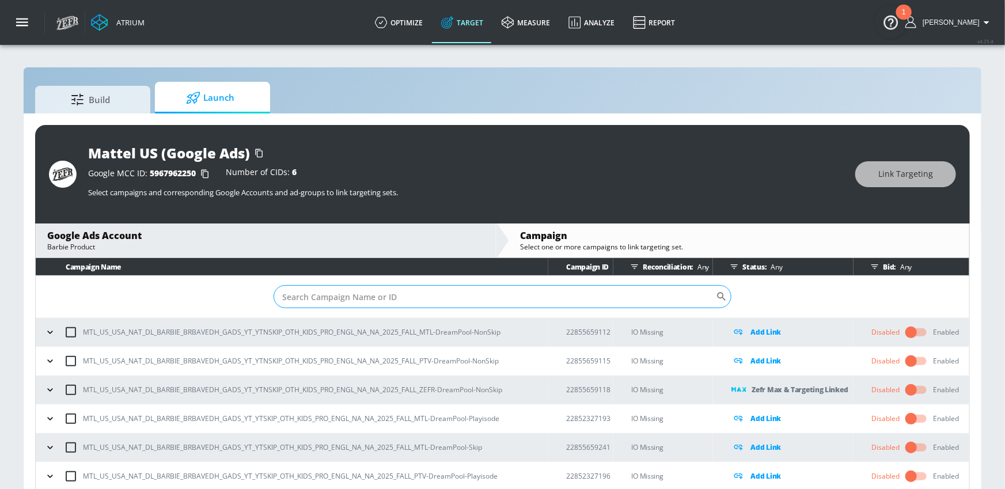
drag, startPoint x: 499, startPoint y: 261, endPoint x: 484, endPoint y: 297, distance: 39.0
click at [484, 297] on input "Sort By" at bounding box center [495, 296] width 442 height 23
paste input "23029054487"
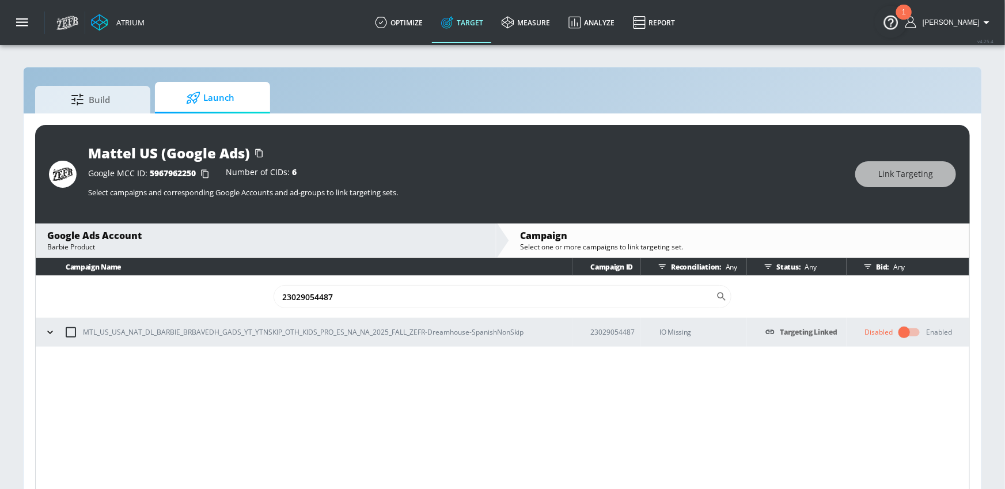
type input "23029054487"
click at [52, 328] on icon "button" at bounding box center [50, 333] width 12 height 12
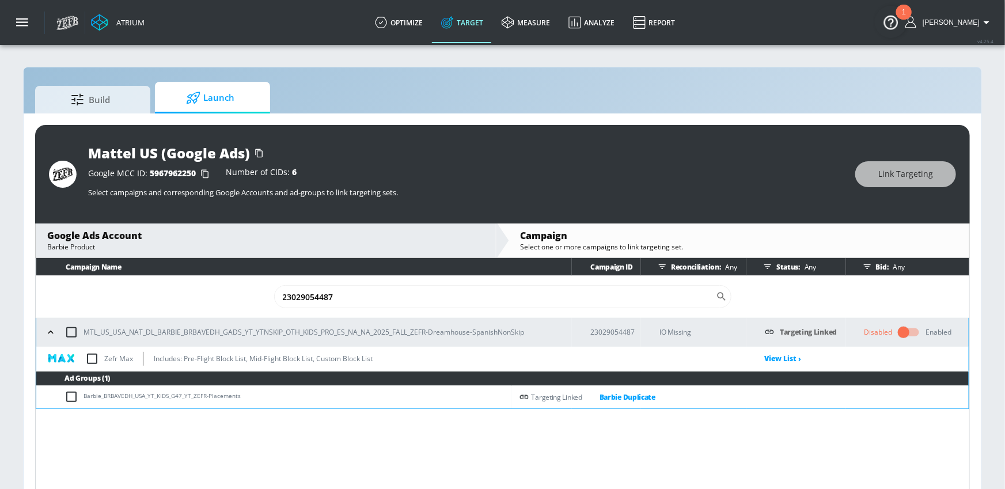
click at [92, 359] on input "checkbox" at bounding box center [92, 359] width 24 height 24
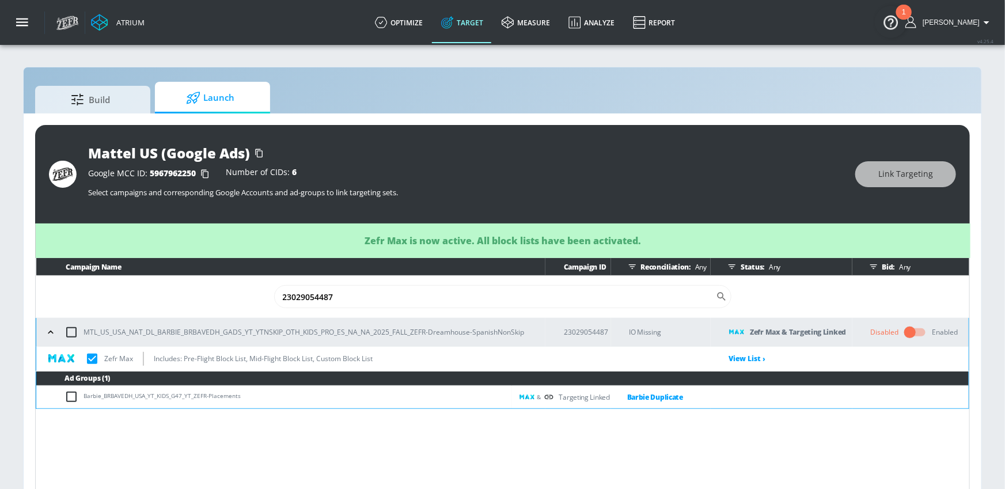
checkbox input "true"
